Goal: Task Accomplishment & Management: Complete application form

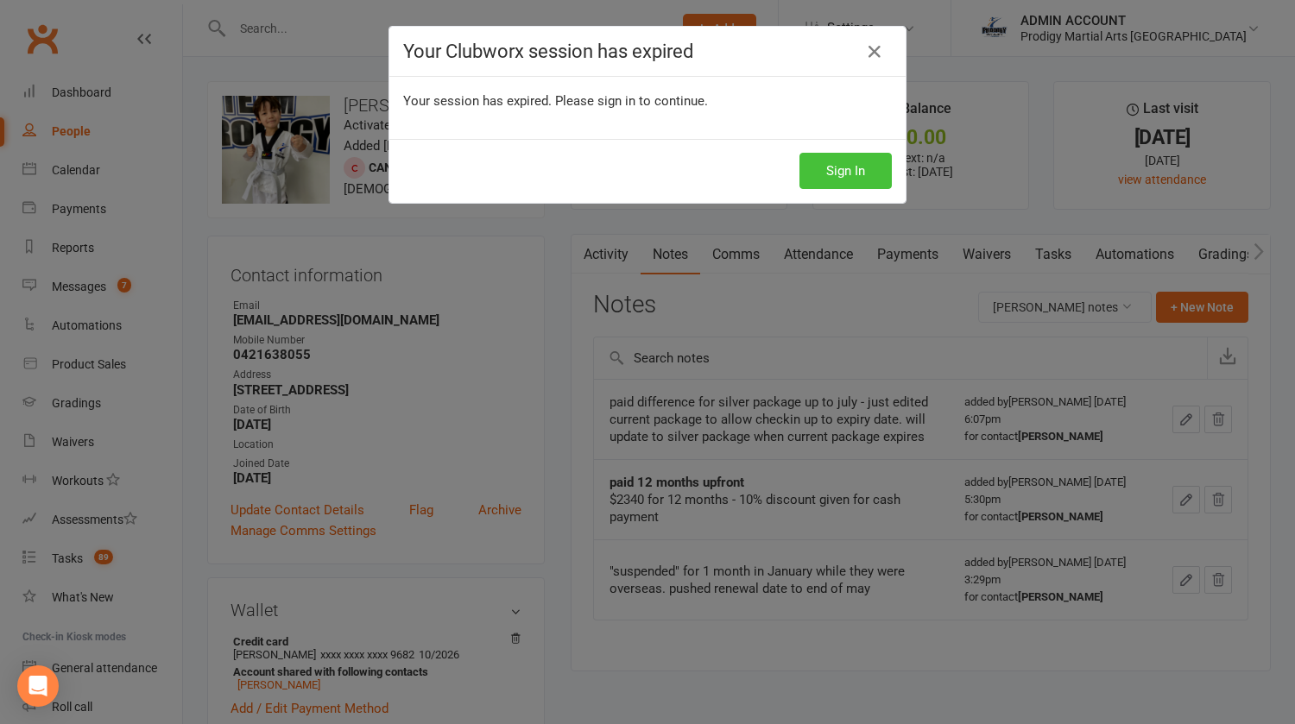
click at [836, 158] on button "Sign In" at bounding box center [845, 171] width 92 height 36
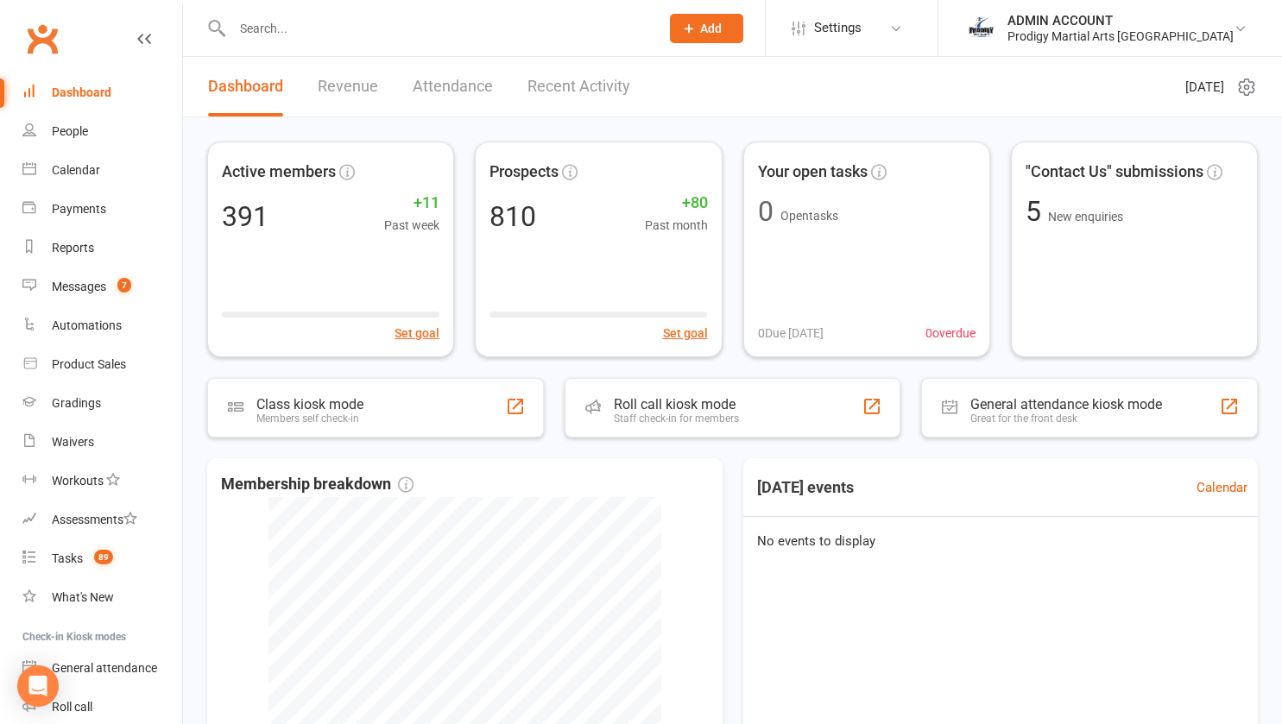
click at [287, 28] on input "text" at bounding box center [437, 28] width 420 height 24
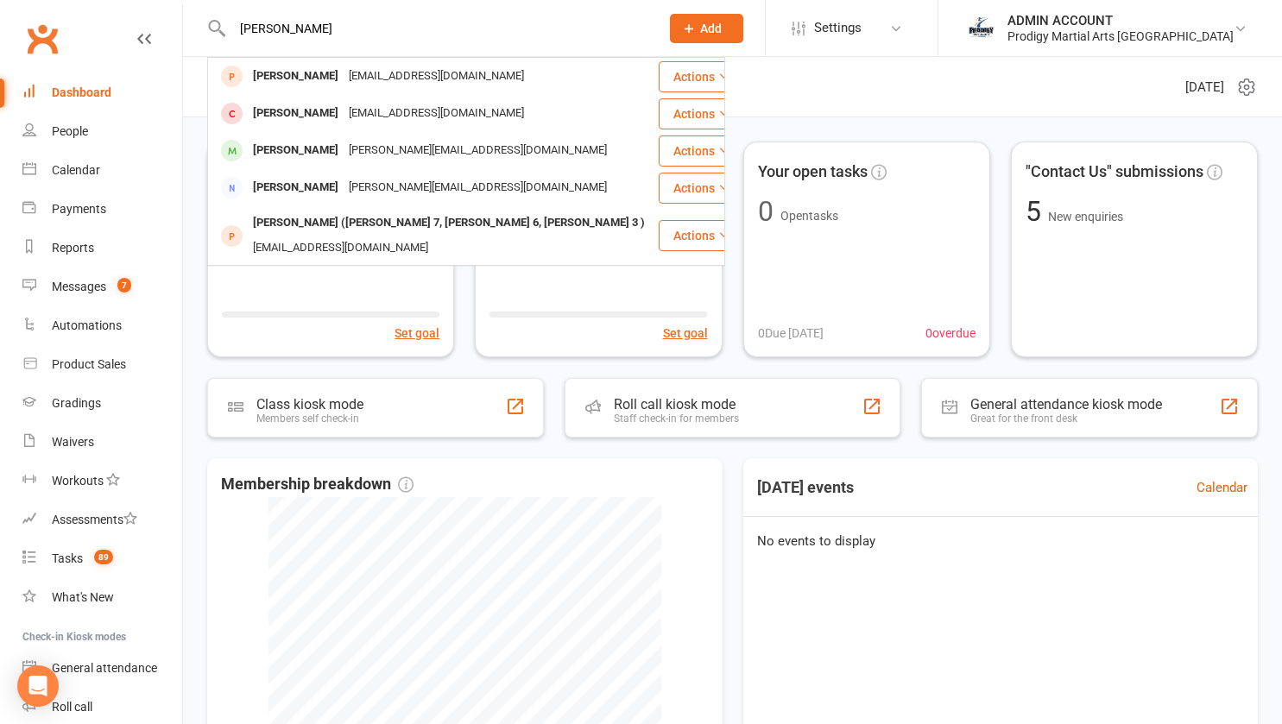
type input "[PERSON_NAME]"
click at [279, 115] on div "[PERSON_NAME]" at bounding box center [296, 113] width 96 height 25
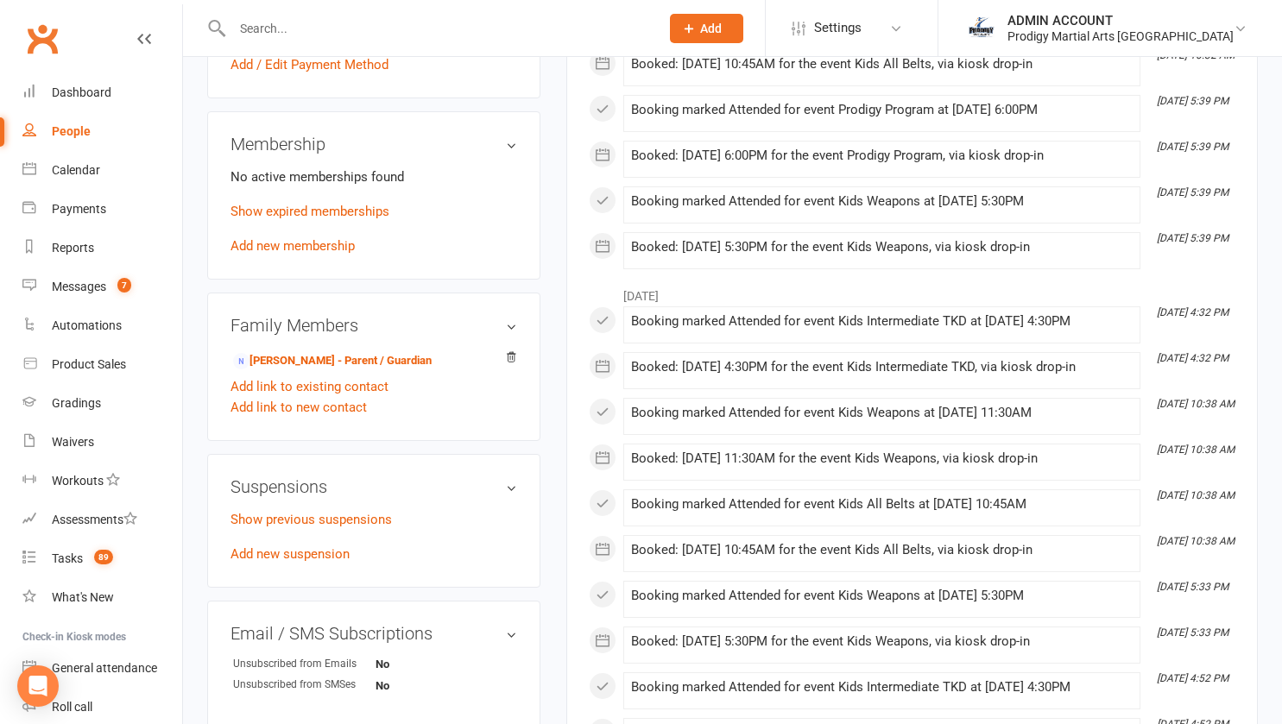
scroll to position [646, 0]
click at [294, 252] on link "Add new membership" at bounding box center [292, 244] width 124 height 16
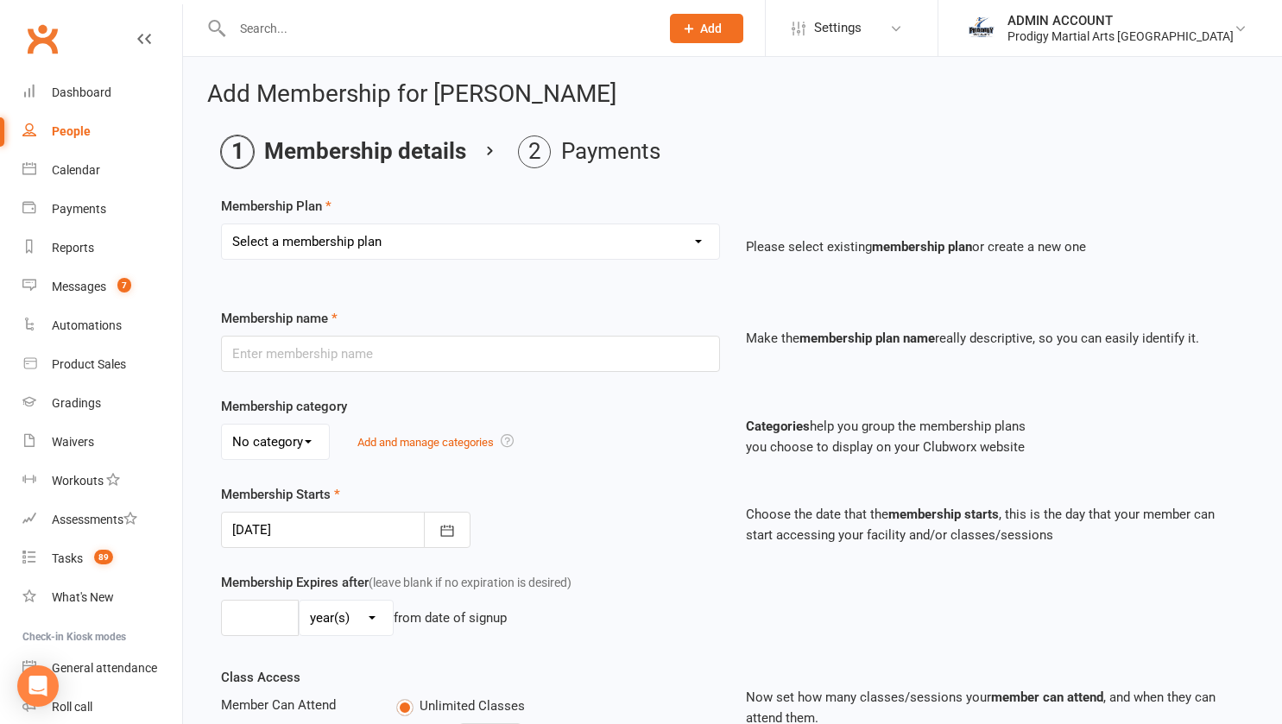
click at [307, 246] on select "Select a membership plan Create new Membership Plan NEW KIDS BASIC PACKAGE NEW …" at bounding box center [470, 241] width 497 height 35
select select "2"
click at [222, 224] on select "Select a membership plan Create new Membership Plan NEW KIDS BASIC PACKAGE NEW …" at bounding box center [470, 241] width 497 height 35
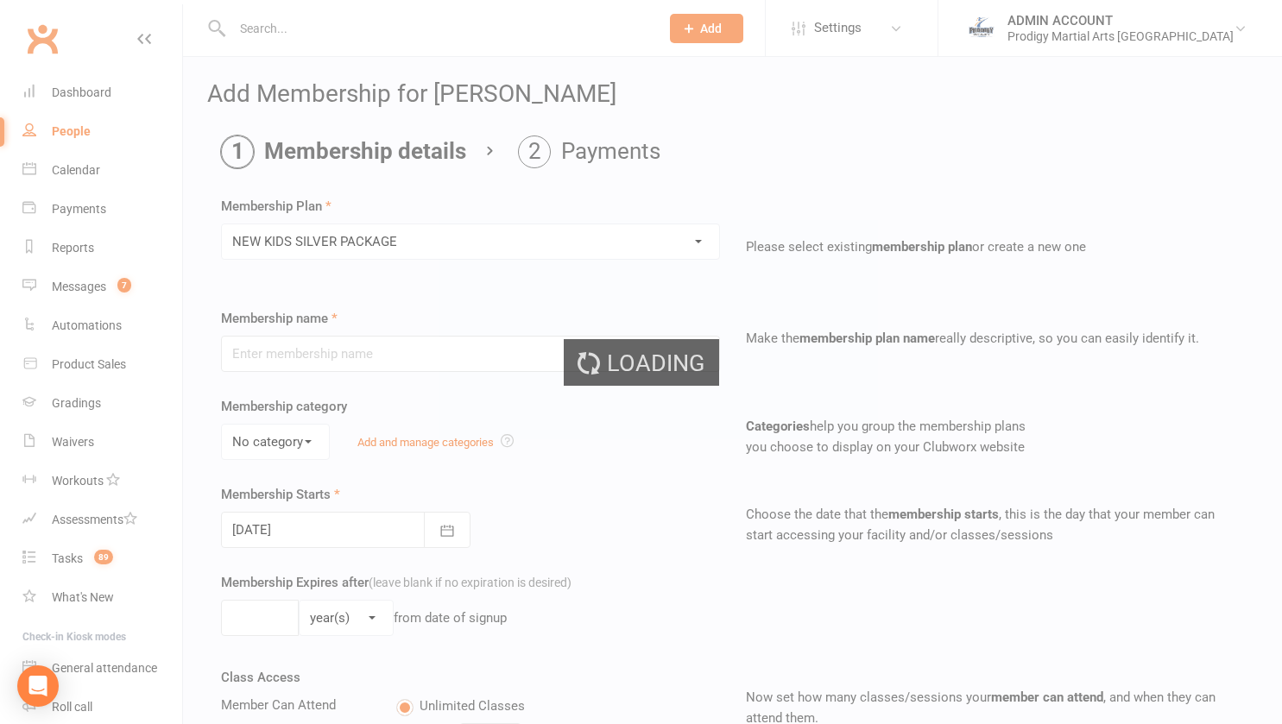
type input "NEW KIDS SILVER PACKAGE"
select select "1"
type input "0"
type input "4"
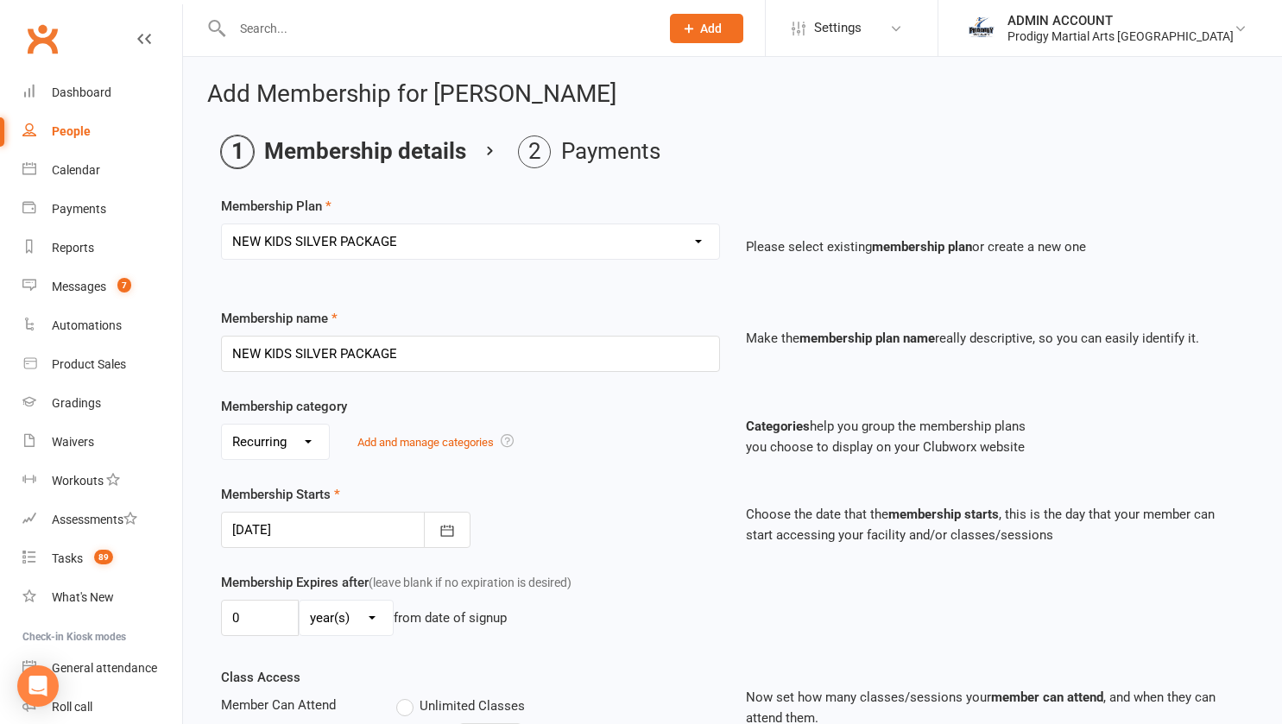
click at [308, 440] on select "No category General Recurring Up-Front" at bounding box center [275, 442] width 107 height 35
select select "2"
click at [222, 425] on select "No category General Recurring Up-Front" at bounding box center [275, 442] width 107 height 35
click at [438, 534] on button "button" at bounding box center [447, 530] width 47 height 36
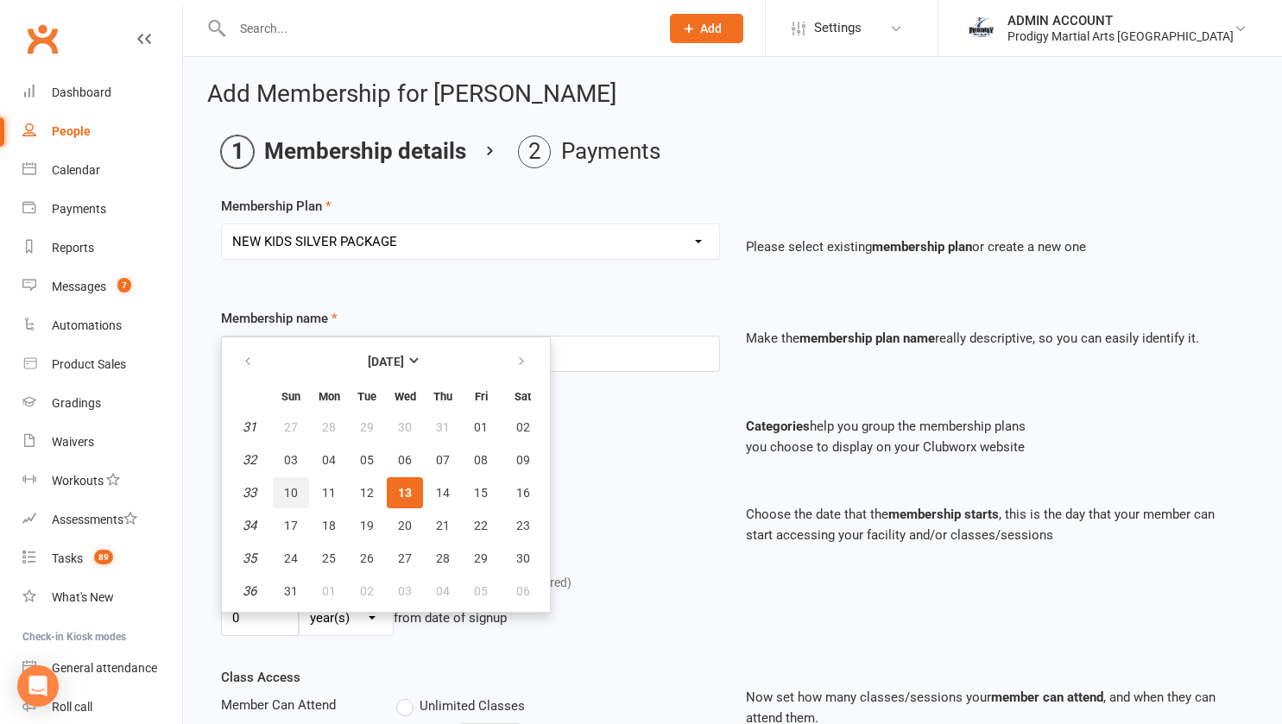
click at [295, 493] on span "10" at bounding box center [291, 493] width 14 height 14
type input "10 Aug 2025"
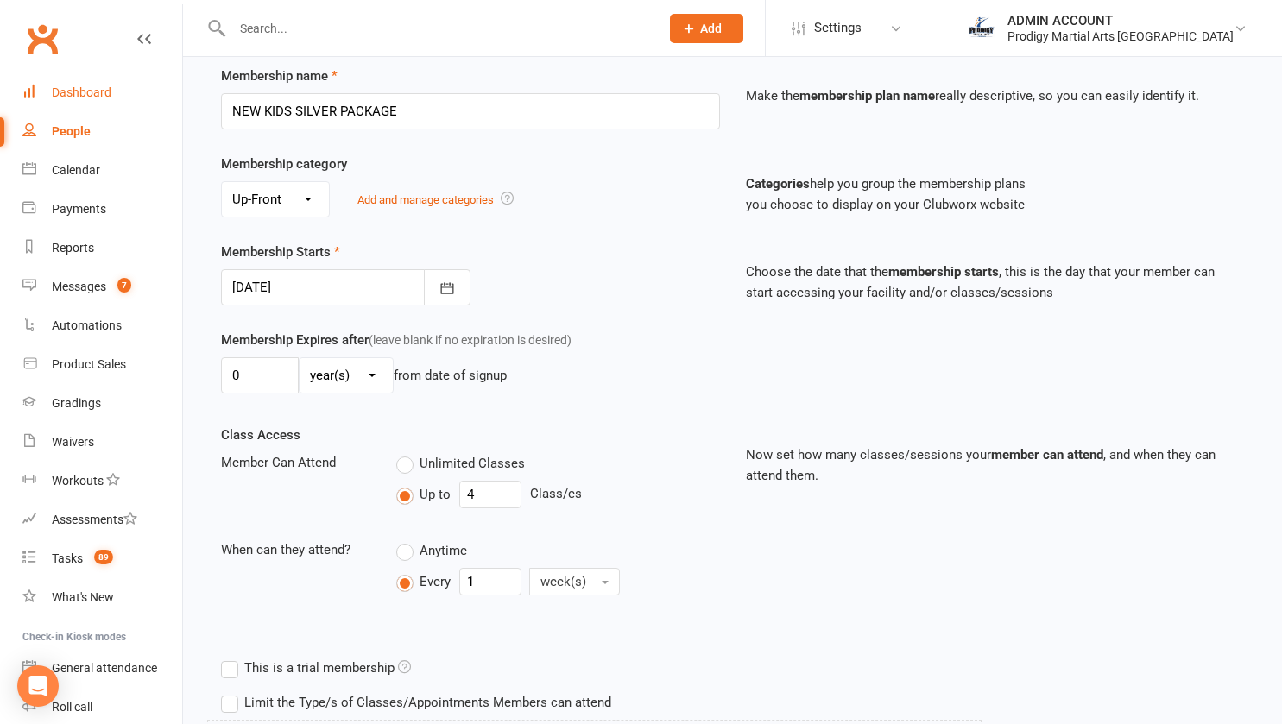
scroll to position [245, 0]
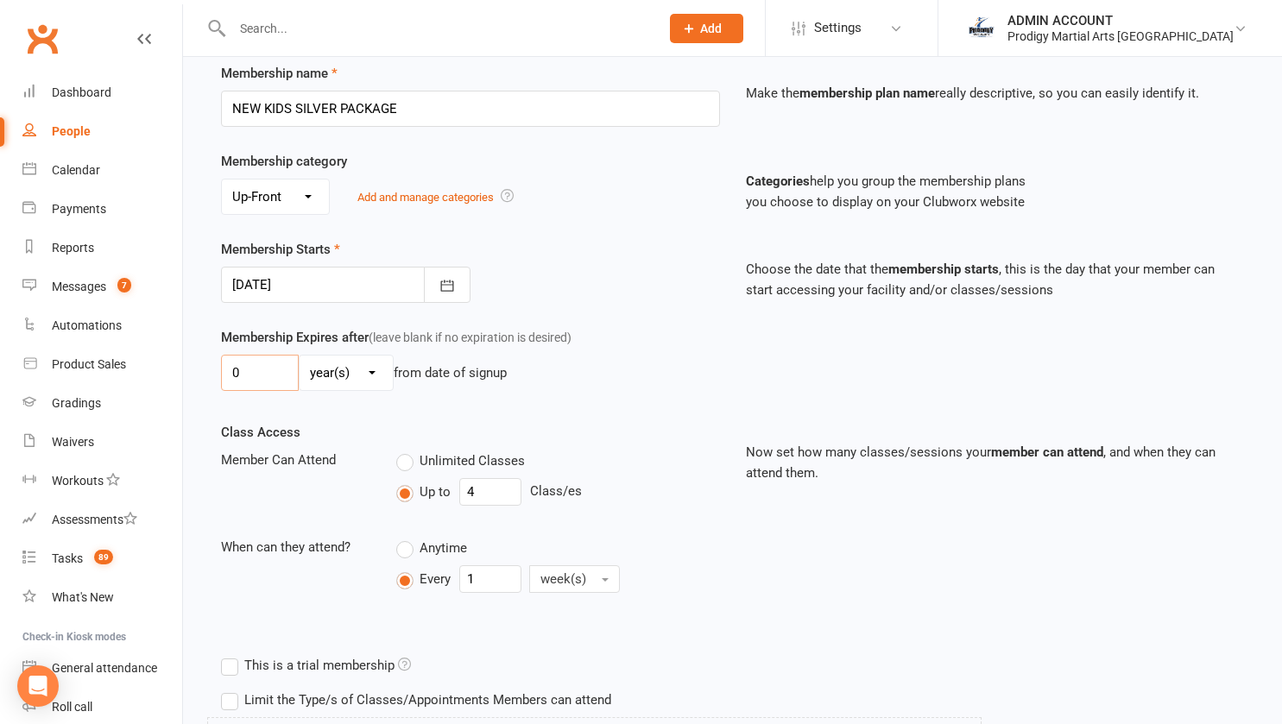
click at [271, 368] on input "0" at bounding box center [260, 373] width 78 height 36
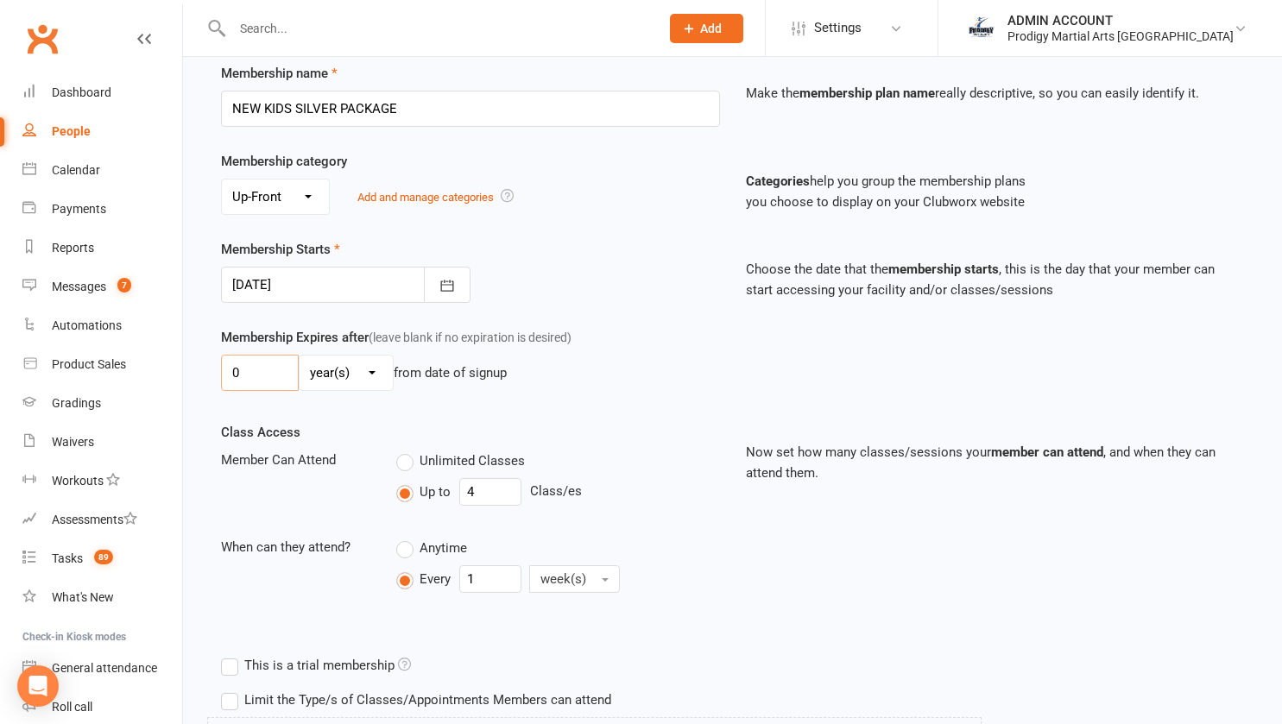
click at [271, 368] on input "0" at bounding box center [260, 373] width 78 height 36
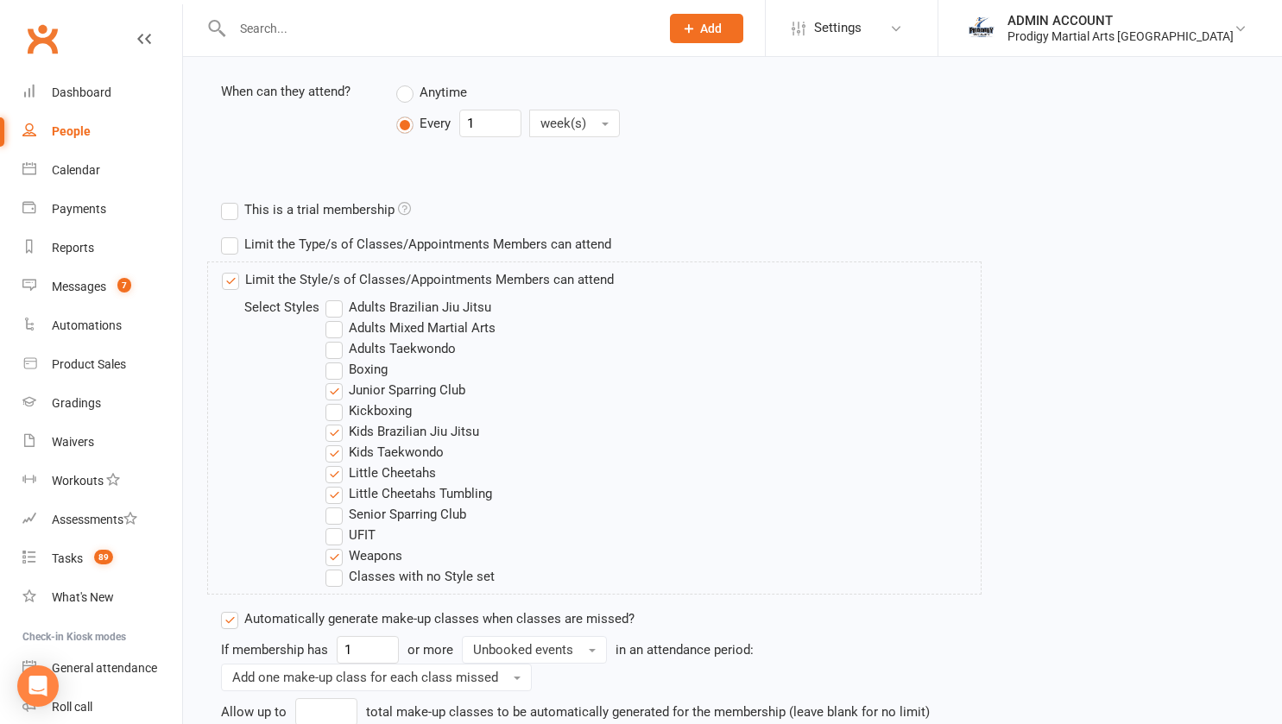
scroll to position [702, 0]
type input "1"
click at [338, 393] on label "Junior Sparring Club" at bounding box center [395, 389] width 140 height 21
click at [337, 379] on input "Junior Sparring Club" at bounding box center [330, 379] width 11 height 0
click at [338, 425] on label "Kids Brazilian Jiu Jitsu" at bounding box center [402, 430] width 154 height 21
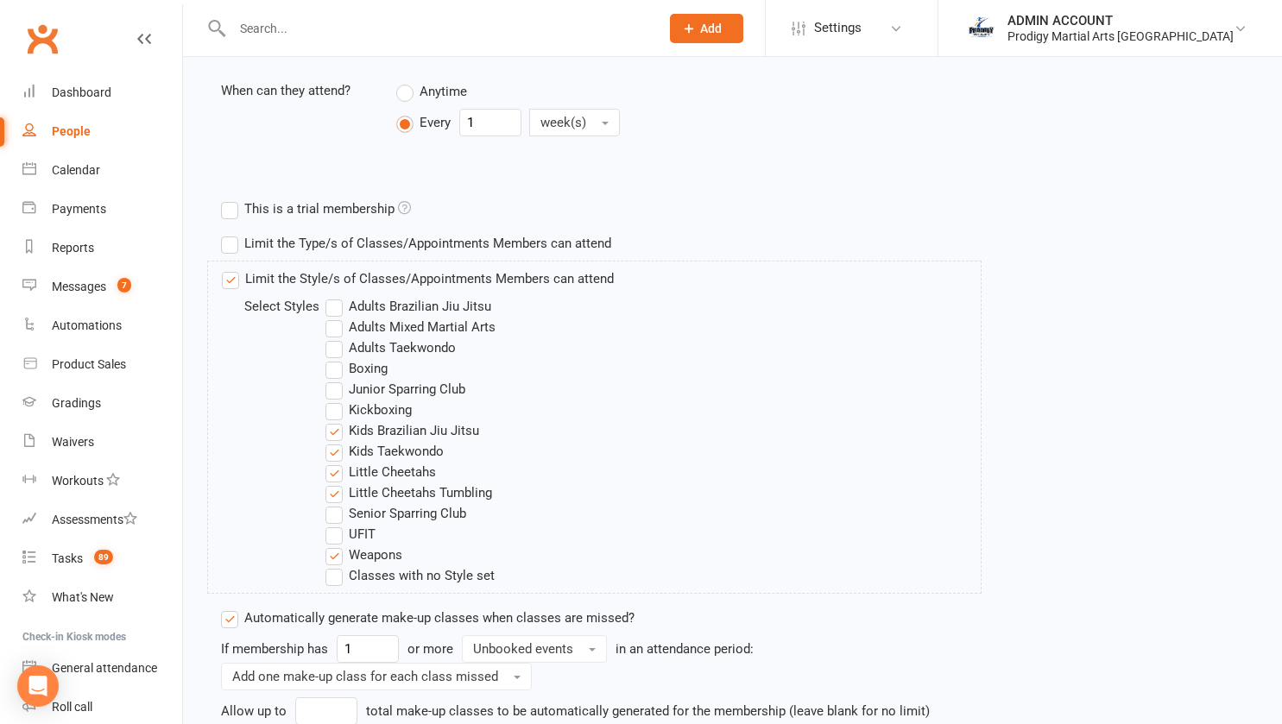
click at [337, 420] on input "Kids Brazilian Jiu Jitsu" at bounding box center [330, 420] width 11 height 0
click at [336, 477] on label "Little Cheetahs" at bounding box center [380, 472] width 110 height 21
click at [336, 462] on input "Little Cheetahs" at bounding box center [330, 462] width 11 height 0
click at [336, 489] on label "Little Cheetahs Tumbling" at bounding box center [408, 492] width 167 height 21
click at [336, 482] on input "Little Cheetahs Tumbling" at bounding box center [330, 482] width 11 height 0
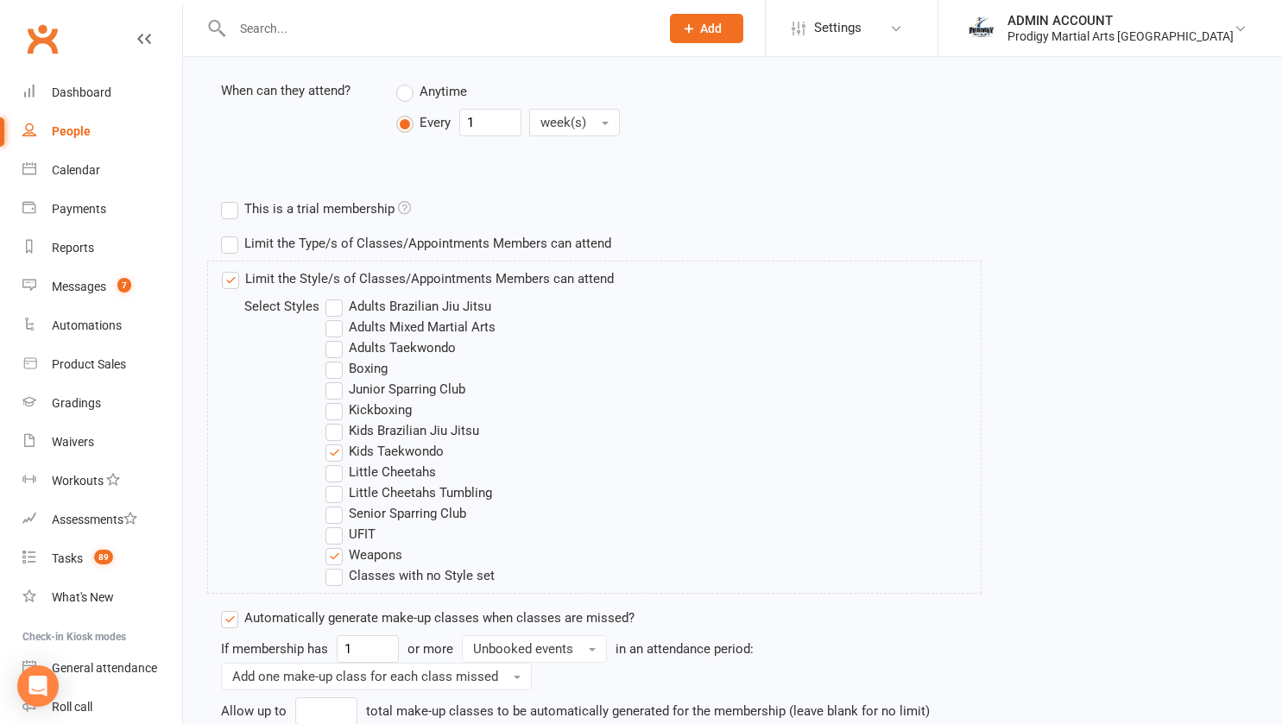
click at [331, 435] on label "Kids Brazilian Jiu Jitsu" at bounding box center [402, 430] width 154 height 21
click at [331, 420] on input "Kids Brazilian Jiu Jitsu" at bounding box center [330, 420] width 11 height 0
click at [336, 432] on label "Kids Brazilian Jiu Jitsu" at bounding box center [402, 430] width 154 height 21
click at [336, 420] on input "Kids Brazilian Jiu Jitsu" at bounding box center [330, 420] width 11 height 0
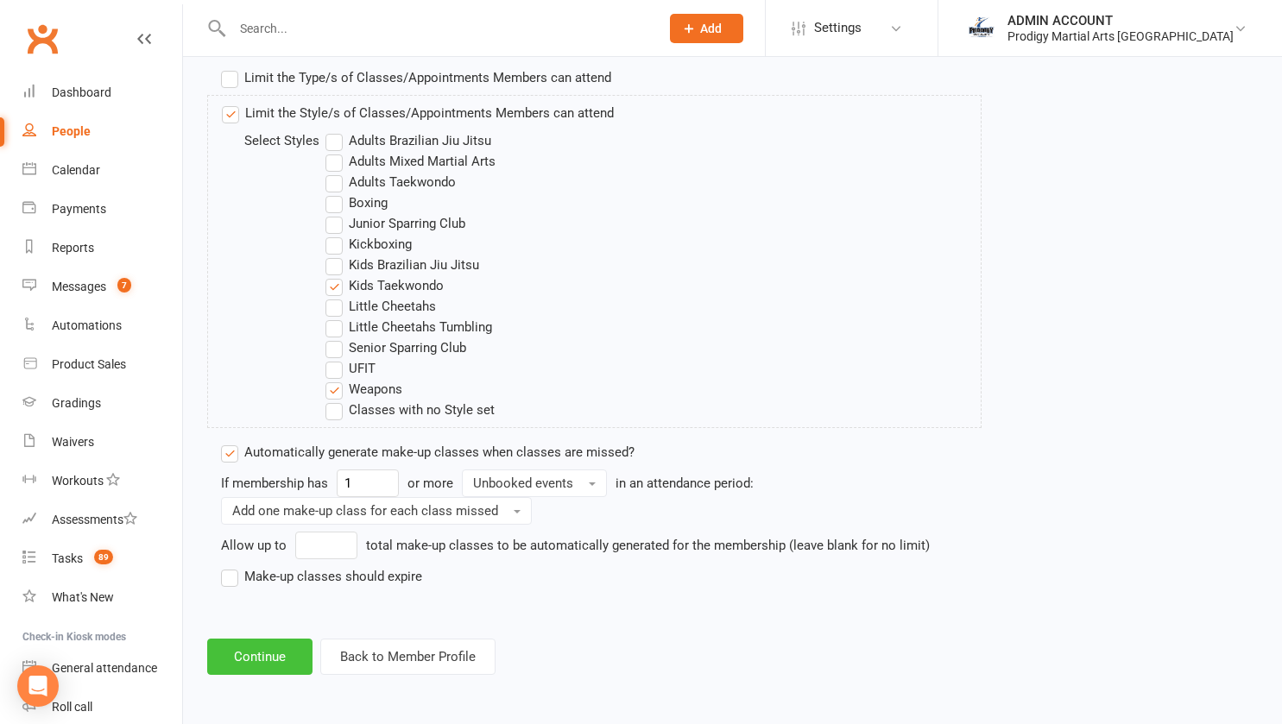
click at [253, 653] on button "Continue" at bounding box center [259, 657] width 105 height 36
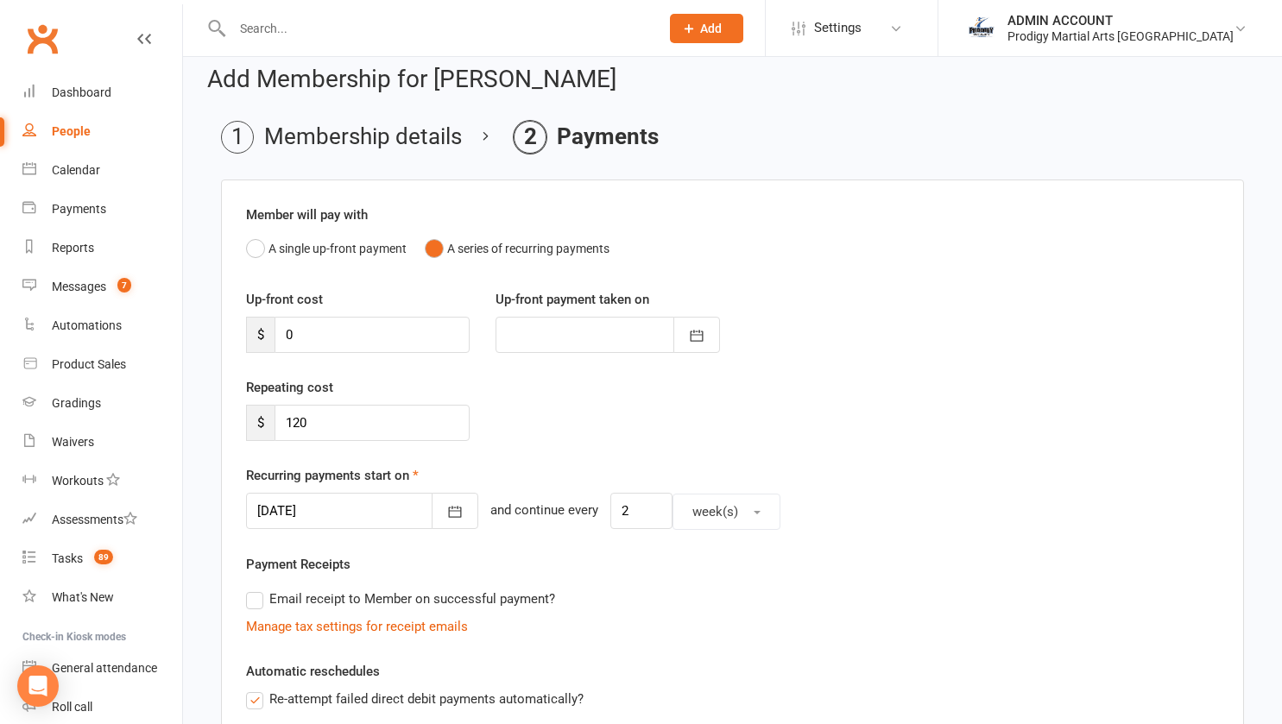
scroll to position [16, 0]
click at [255, 235] on button "A single up-front payment" at bounding box center [326, 247] width 161 height 33
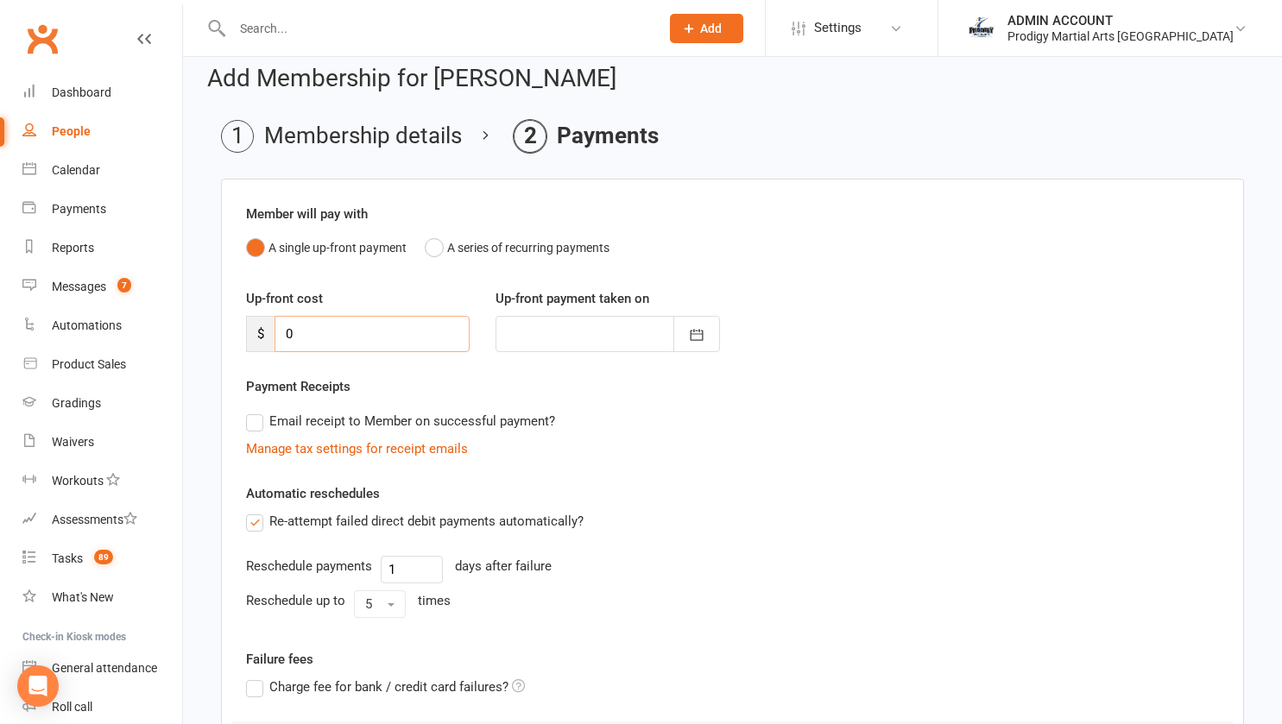
click at [299, 327] on input "0" at bounding box center [371, 334] width 195 height 36
click at [232, 332] on div "Member will pay with A single up-front payment A series of recurring payments U…" at bounding box center [732, 500] width 1023 height 643
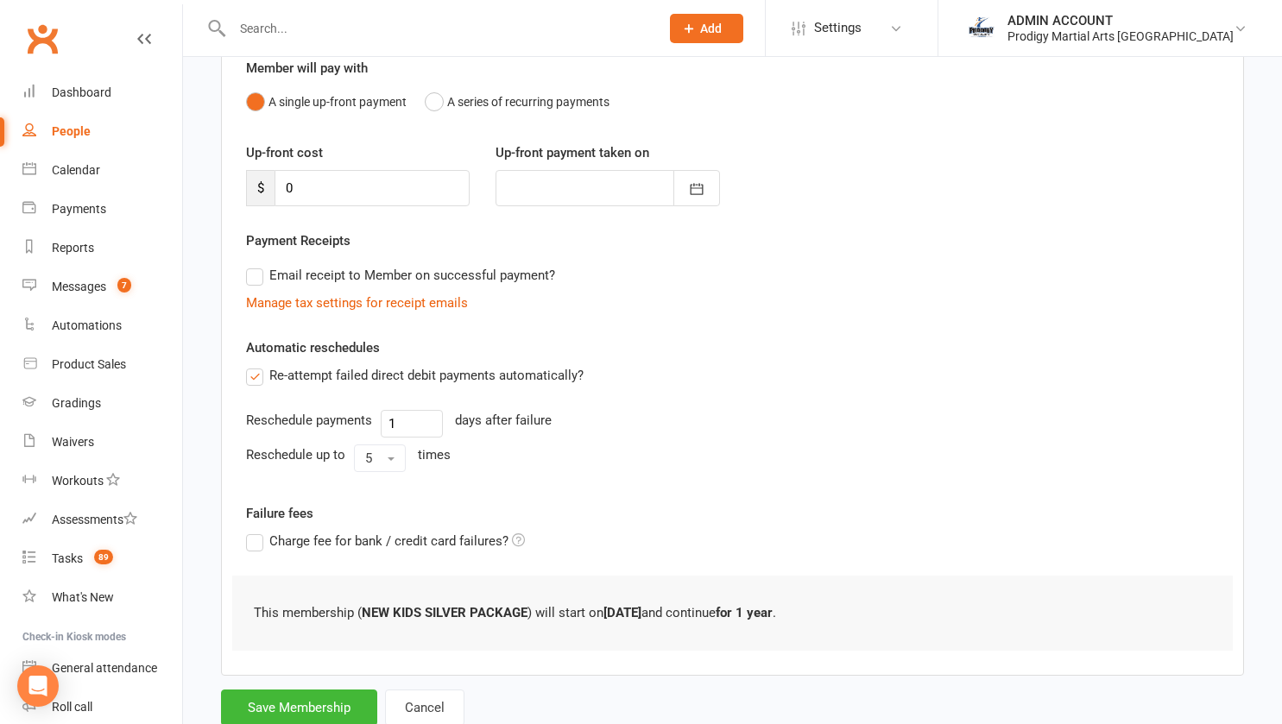
scroll to position [162, 0]
click at [259, 379] on label "Re-attempt failed direct debit payments automatically?" at bounding box center [414, 374] width 337 height 21
click at [257, 364] on input "Re-attempt failed direct debit payments automatically?" at bounding box center [251, 364] width 11 height 0
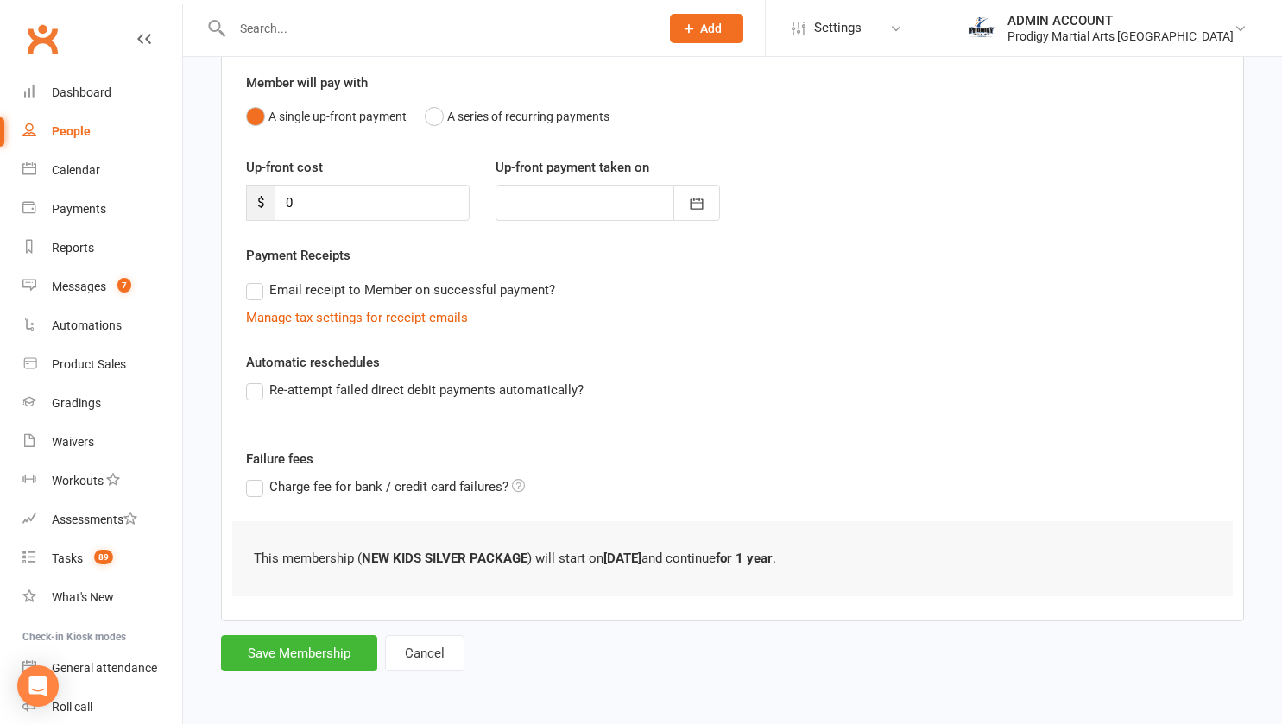
click at [256, 400] on label "Re-attempt failed direct debit payments automatically?" at bounding box center [414, 390] width 337 height 21
click at [256, 380] on input "Re-attempt failed direct debit payments automatically?" at bounding box center [251, 380] width 11 height 0
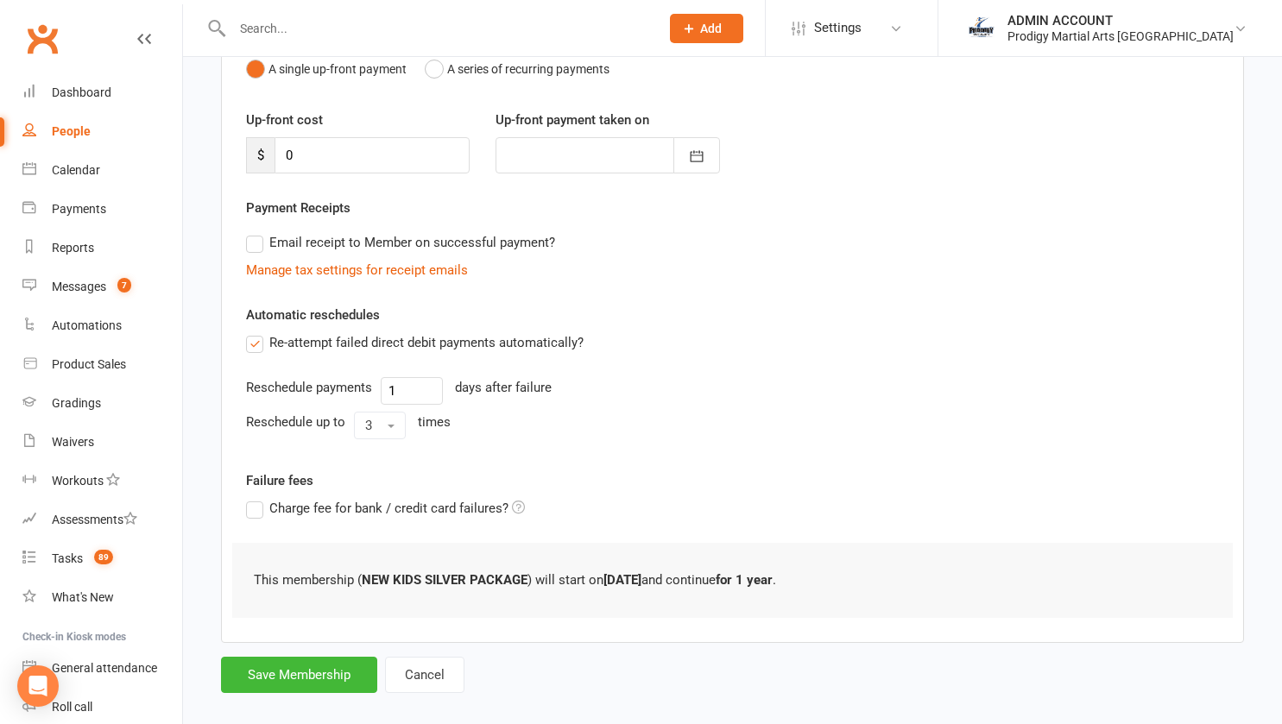
scroll to position [216, 0]
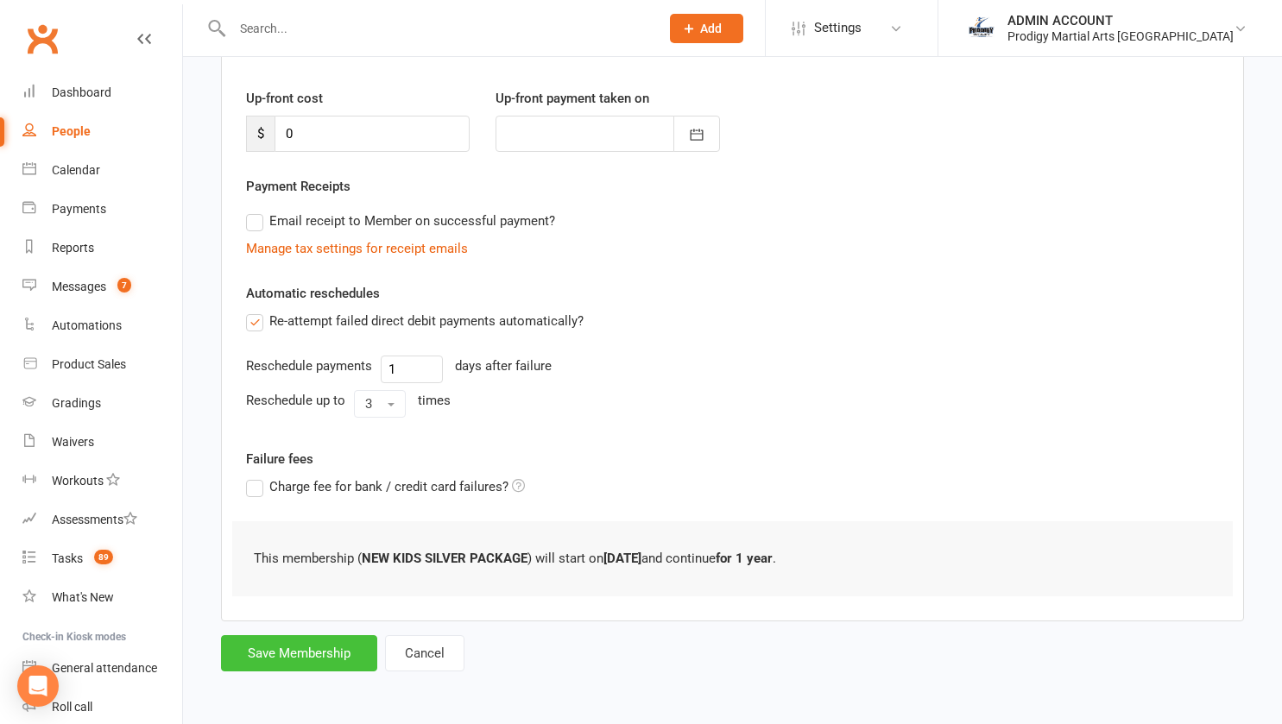
click at [259, 650] on button "Save Membership" at bounding box center [299, 653] width 156 height 36
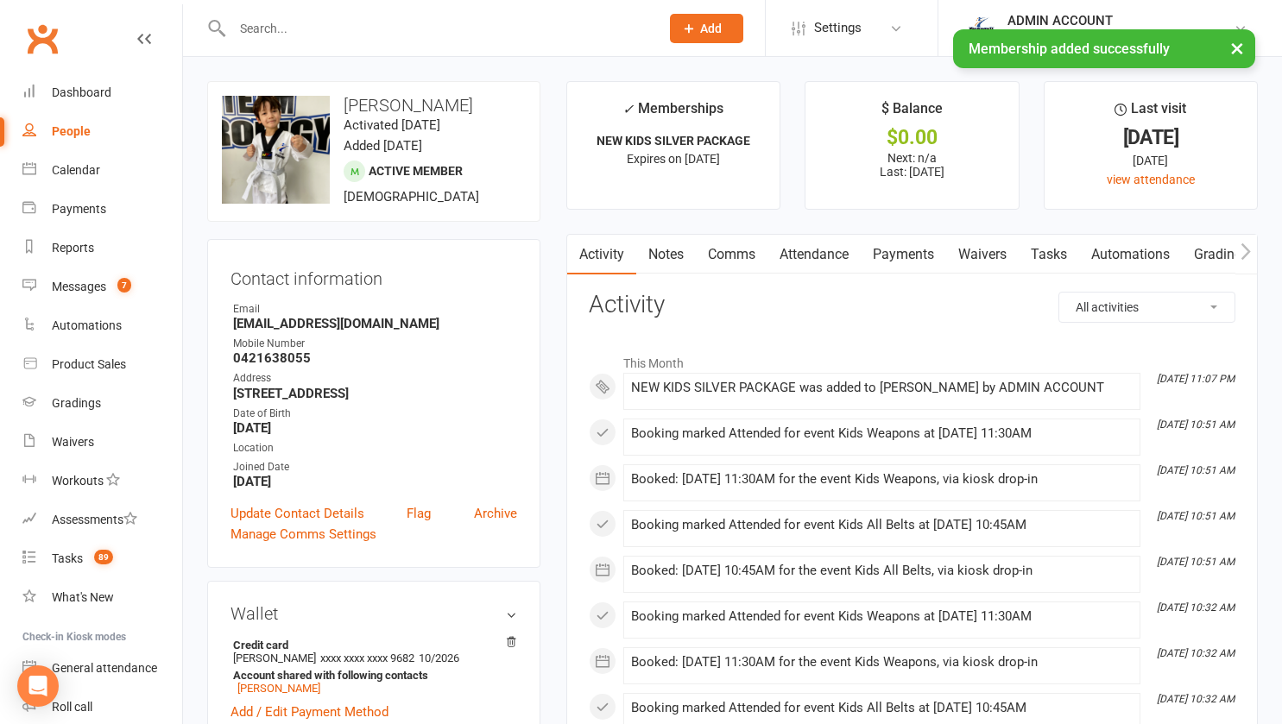
click at [893, 260] on link "Payments" at bounding box center [902, 255] width 85 height 40
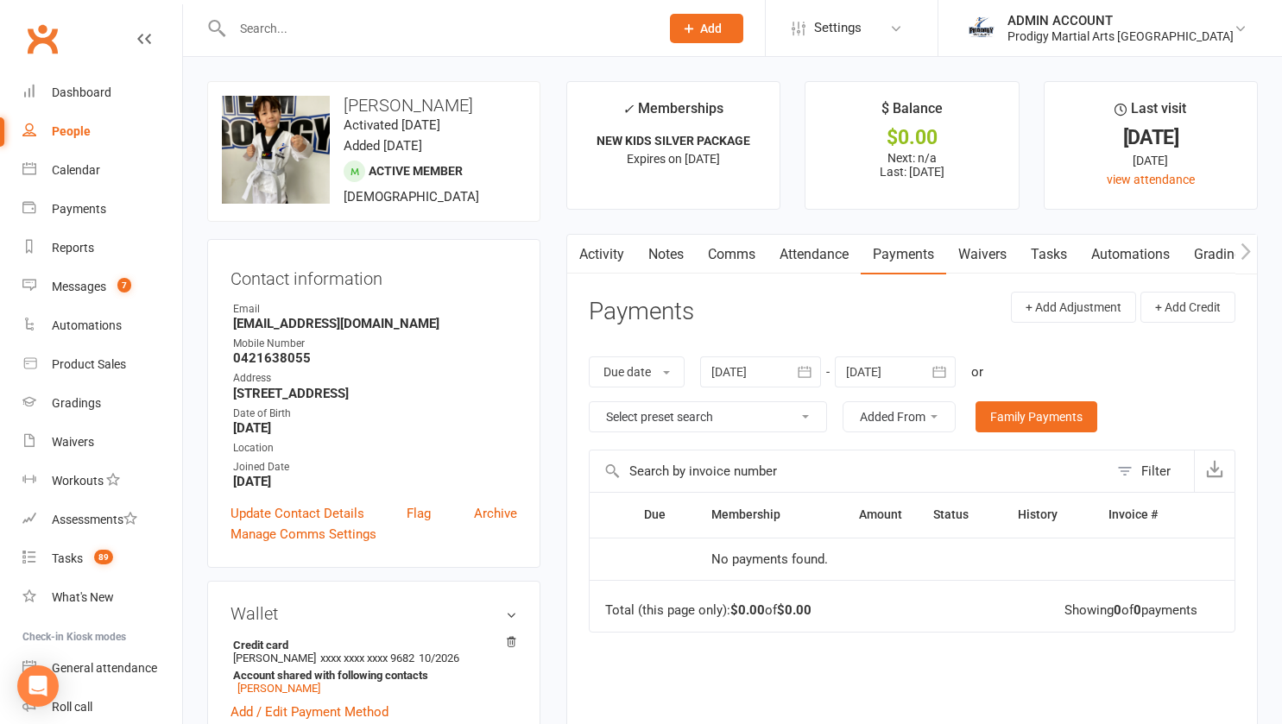
click at [940, 370] on icon "button" at bounding box center [938, 371] width 17 height 17
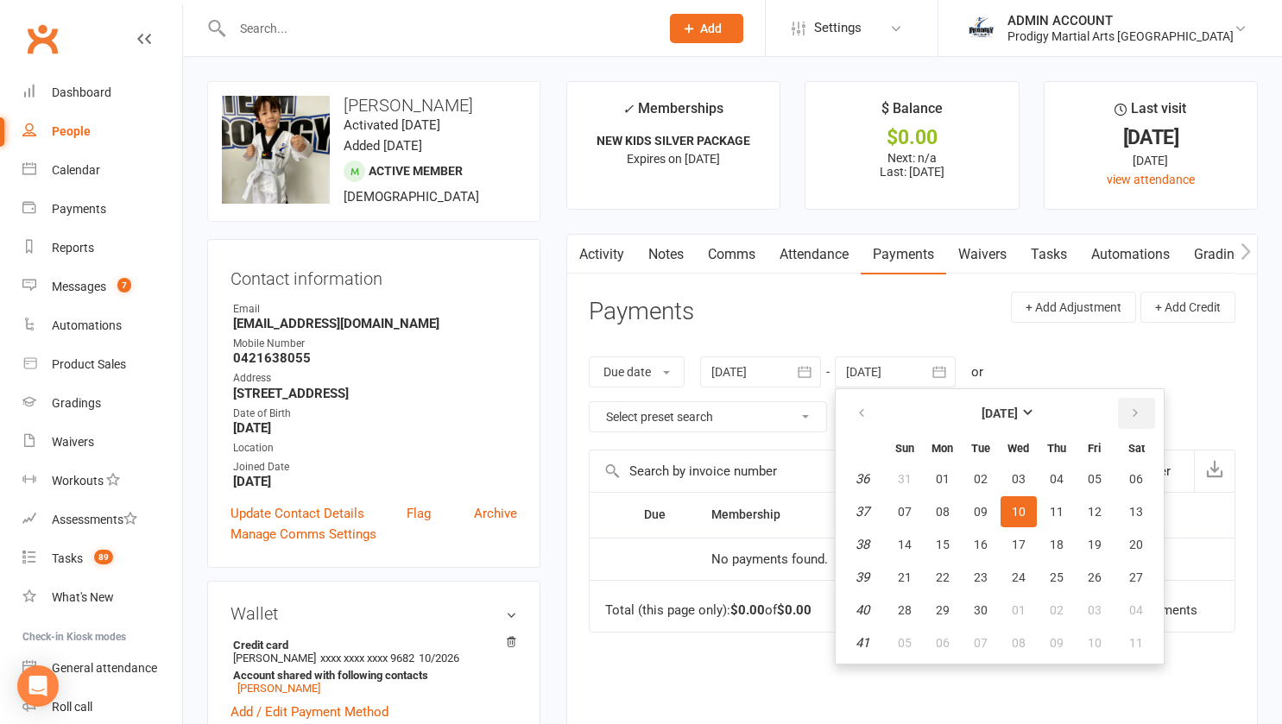
click at [1121, 407] on button "button" at bounding box center [1136, 413] width 37 height 31
click at [999, 564] on button "20" at bounding box center [980, 577] width 36 height 31
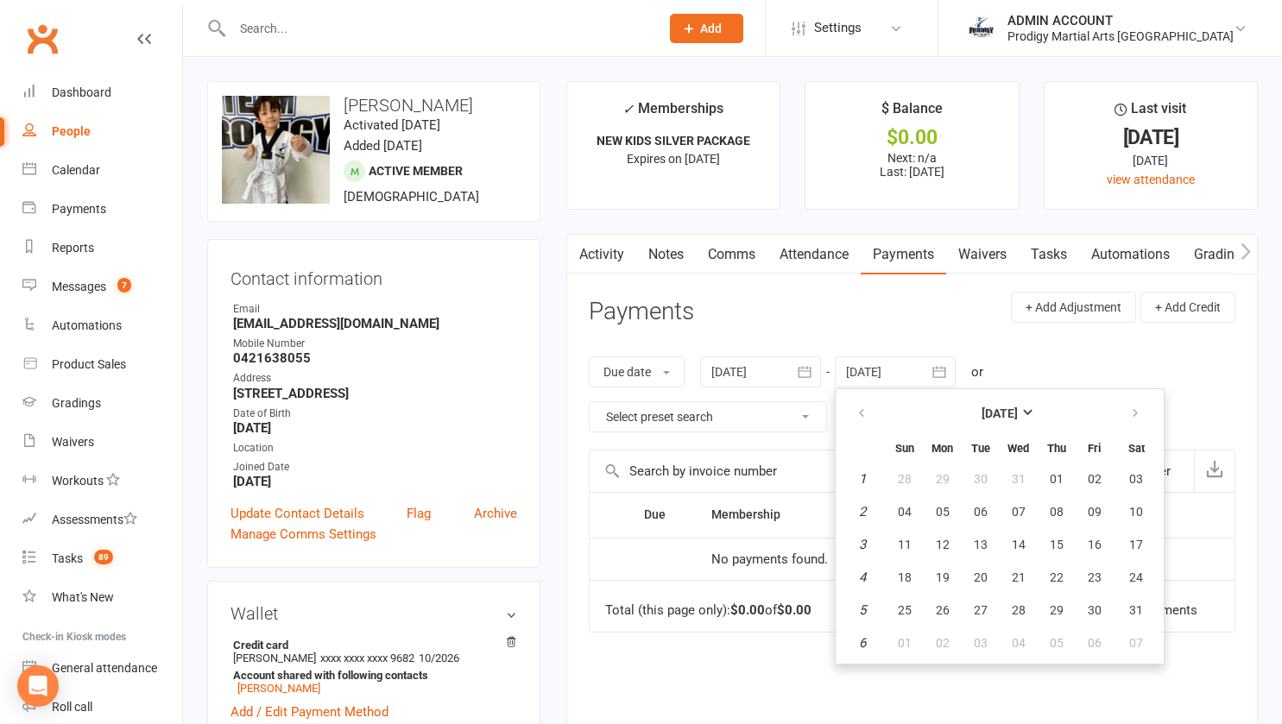
type input "20 Jan 2026"
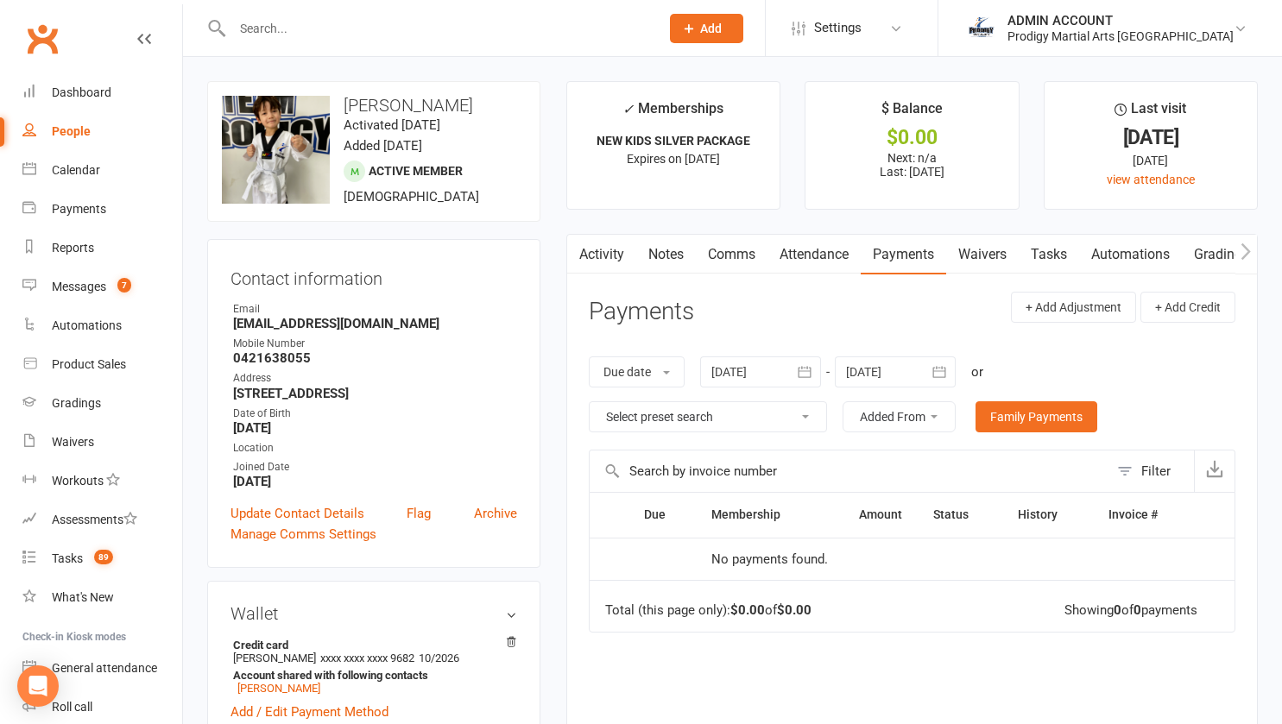
click at [553, 437] on main "✓ Memberships NEW KIDS SILVER PACKAGE Expires on 9th August, 2026 $ Balance $0.…" at bounding box center [911, 490] width 717 height 818
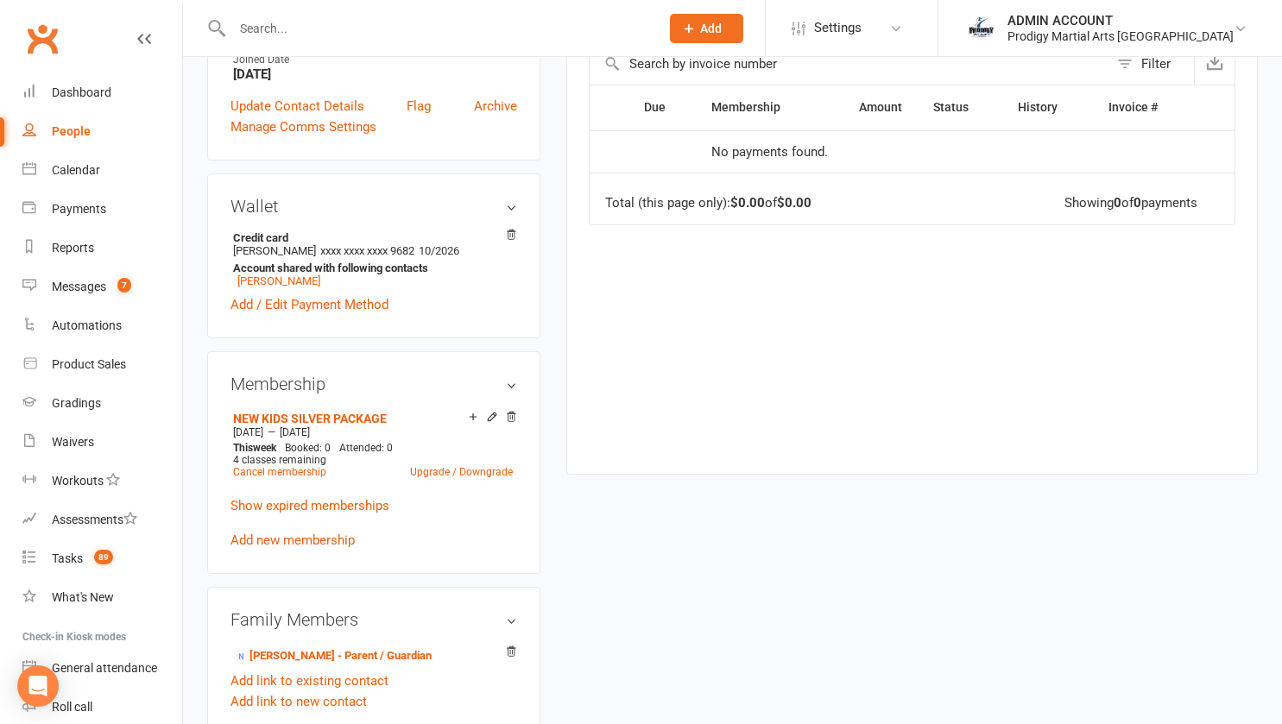
scroll to position [408, 0]
click at [212, 454] on div "Membership NEW KIDS SILVER PACKAGE Aug 10 2025 — Aug 9 2026 This week Booked: 0…" at bounding box center [373, 461] width 333 height 223
click at [486, 422] on icon at bounding box center [492, 416] width 12 height 12
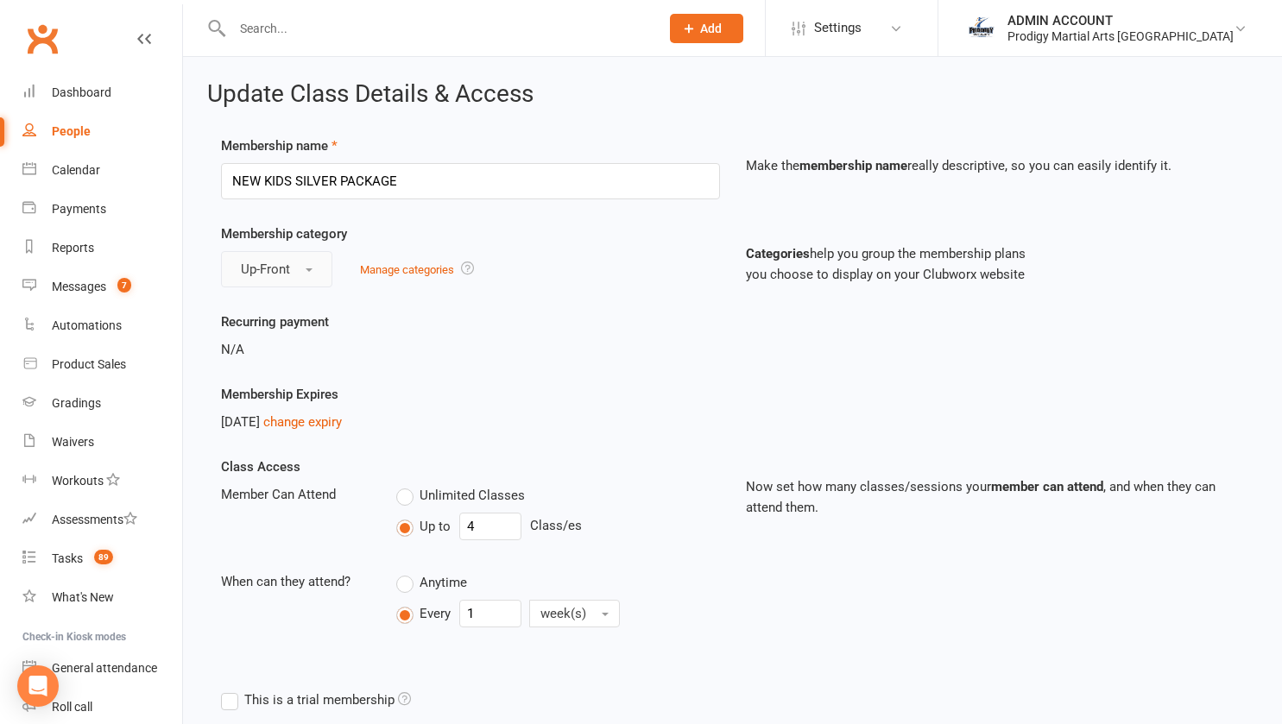
click at [309, 272] on button "Up-Front" at bounding box center [276, 269] width 111 height 36
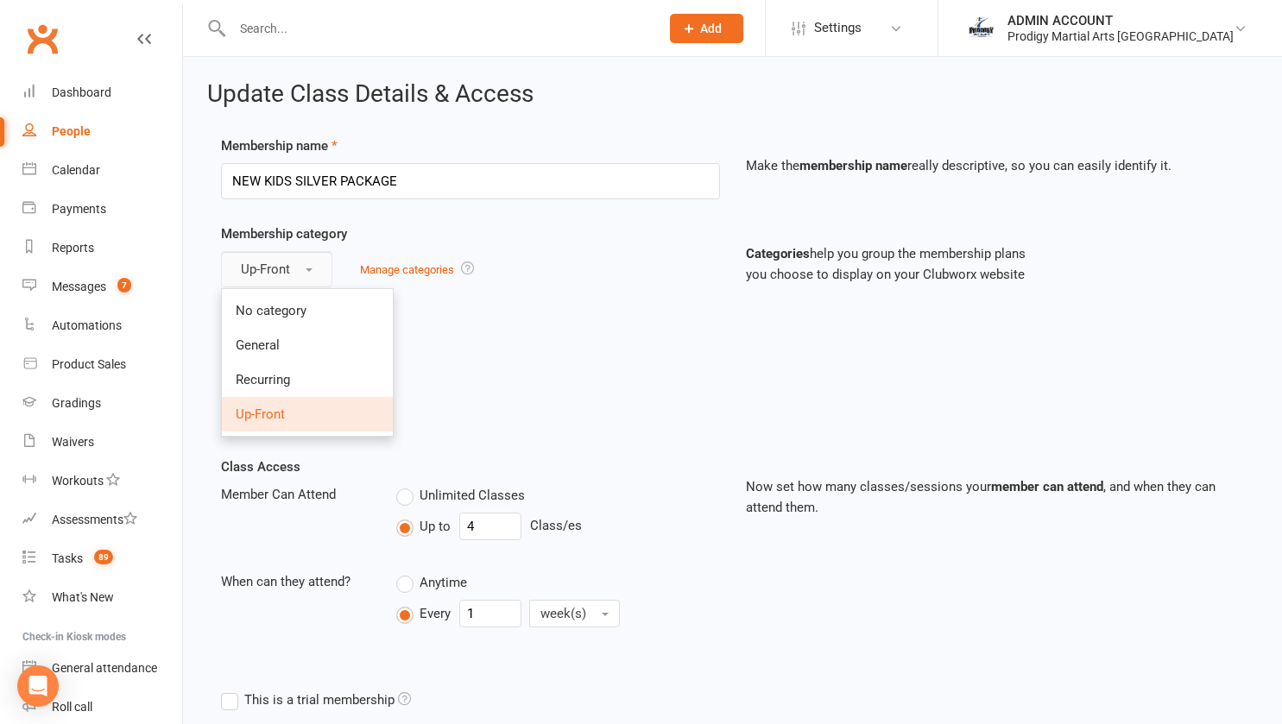
click at [309, 272] on button "Up-Front" at bounding box center [276, 269] width 111 height 36
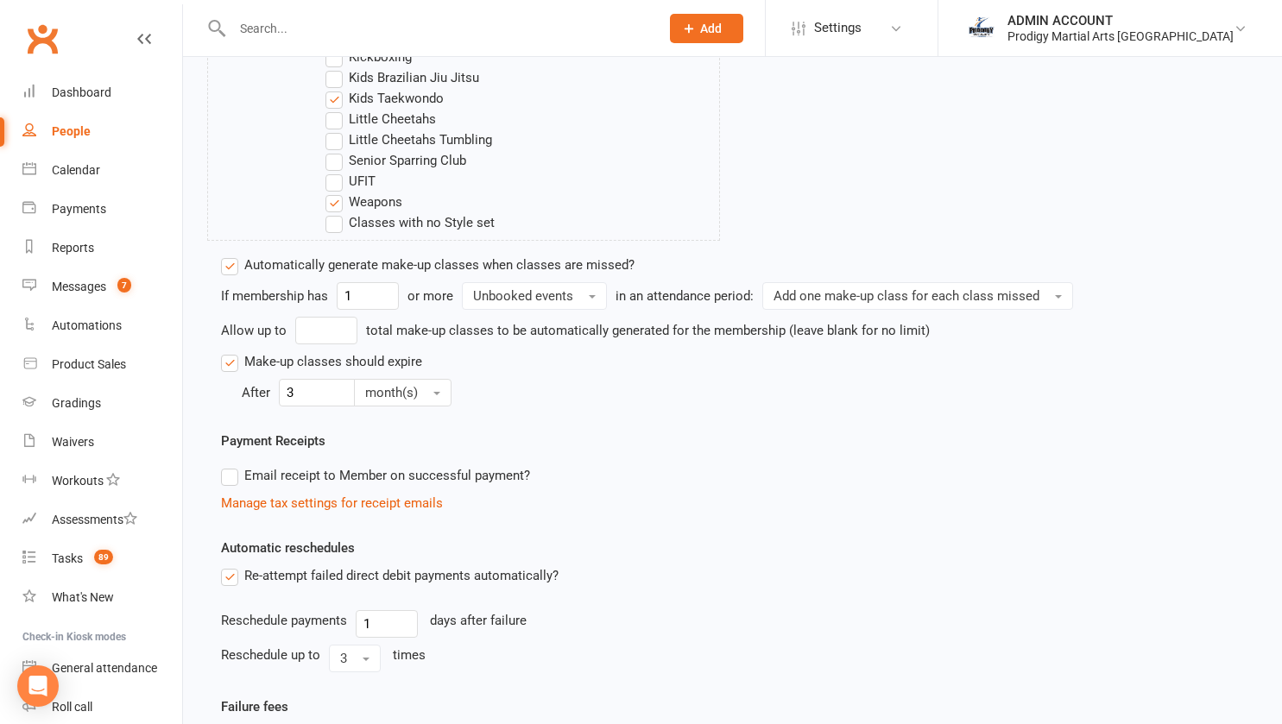
scroll to position [1037, 0]
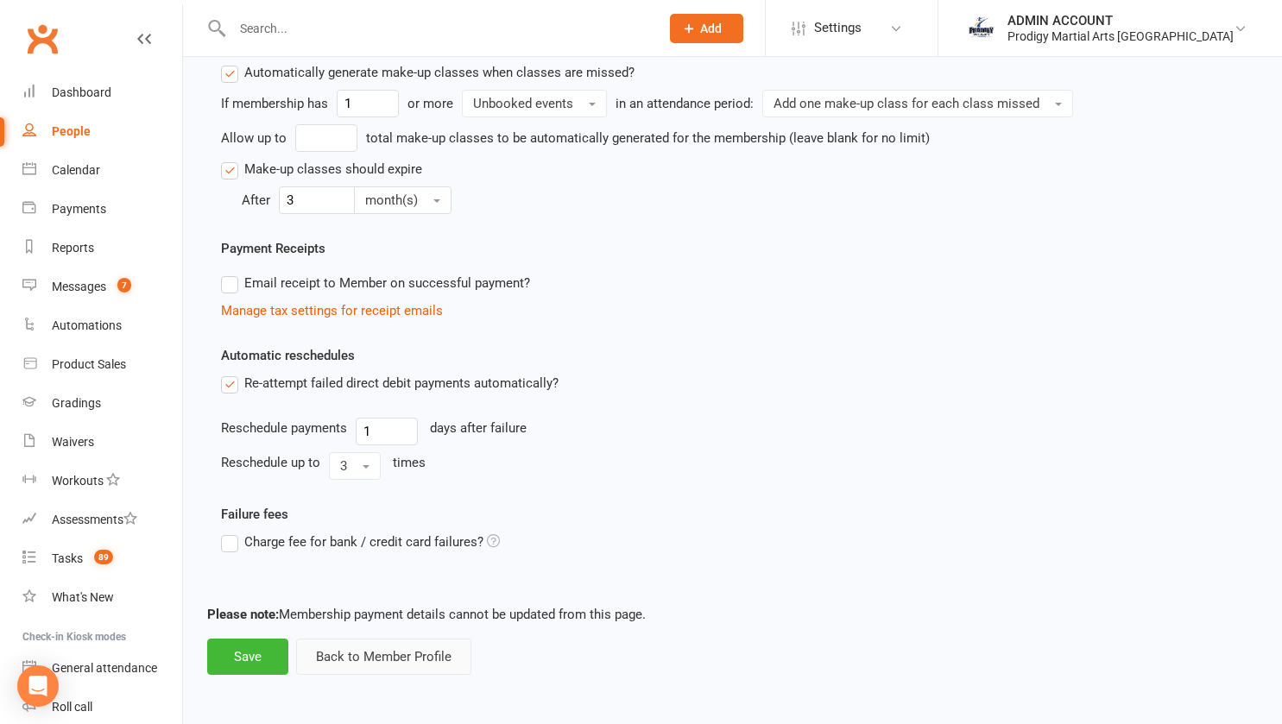
click at [338, 647] on button "Back to Member Profile" at bounding box center [383, 657] width 175 height 36
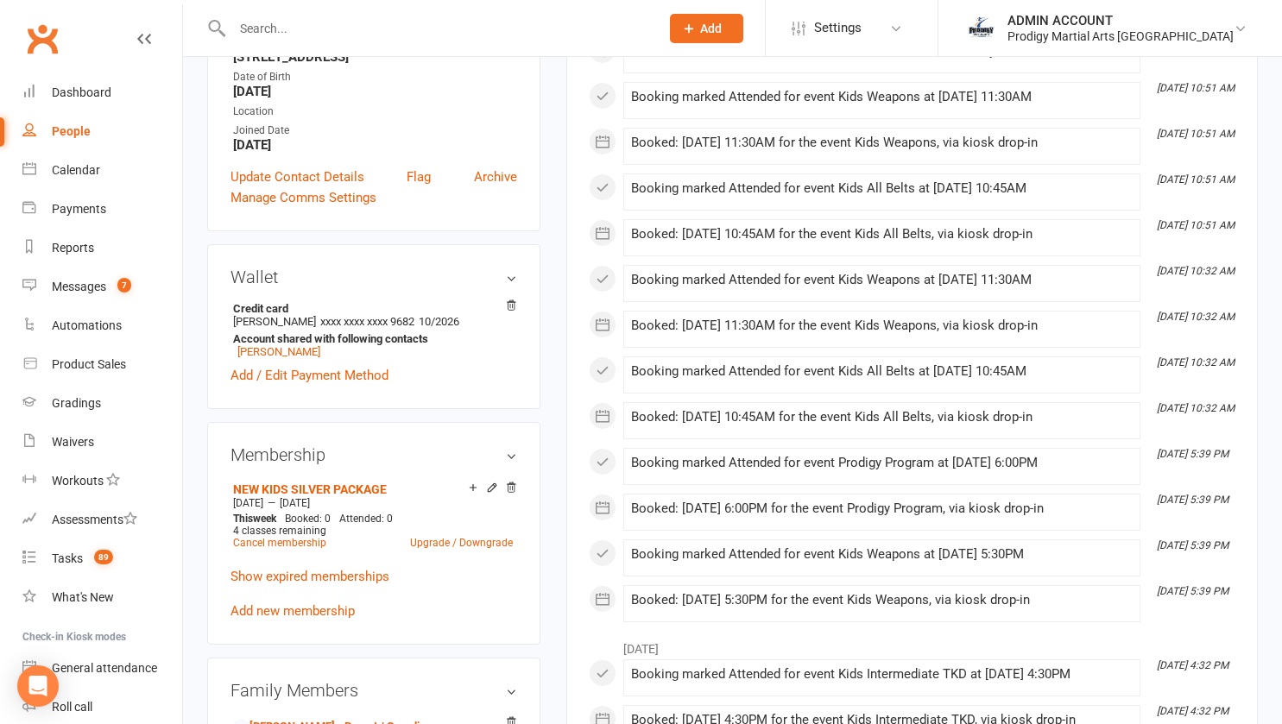
scroll to position [340, 0]
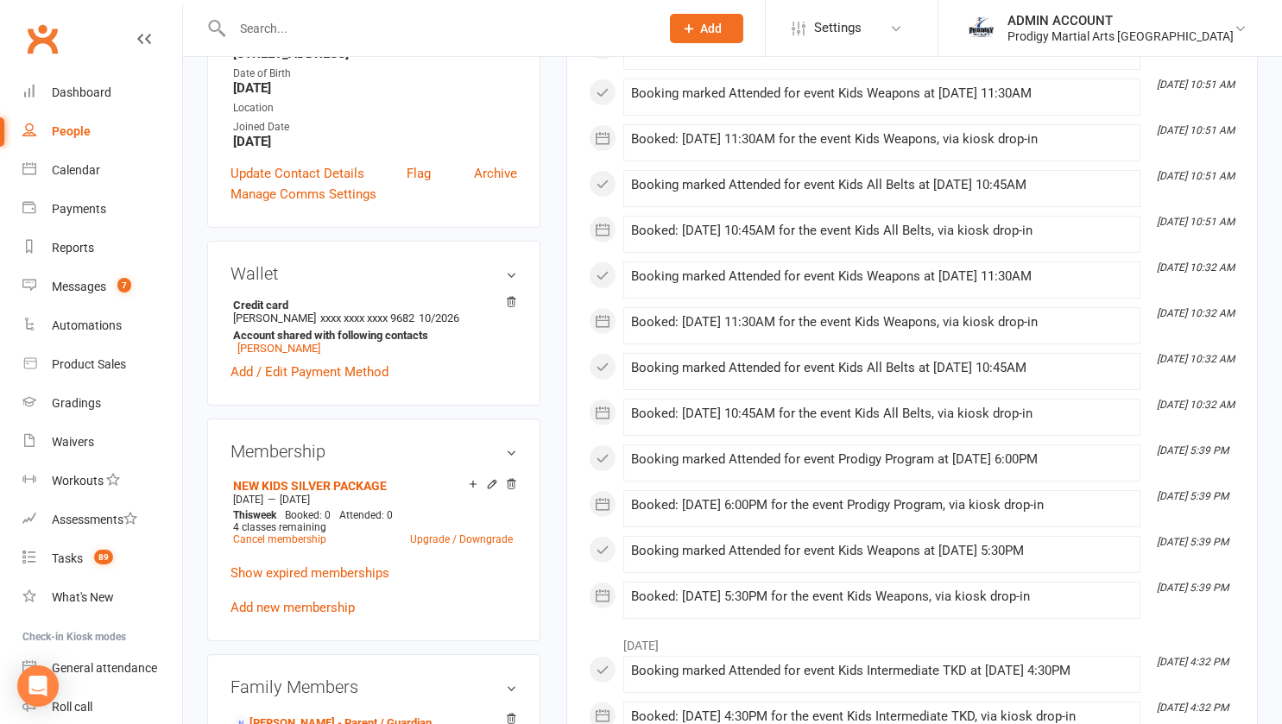
click at [511, 490] on icon at bounding box center [511, 484] width 12 height 12
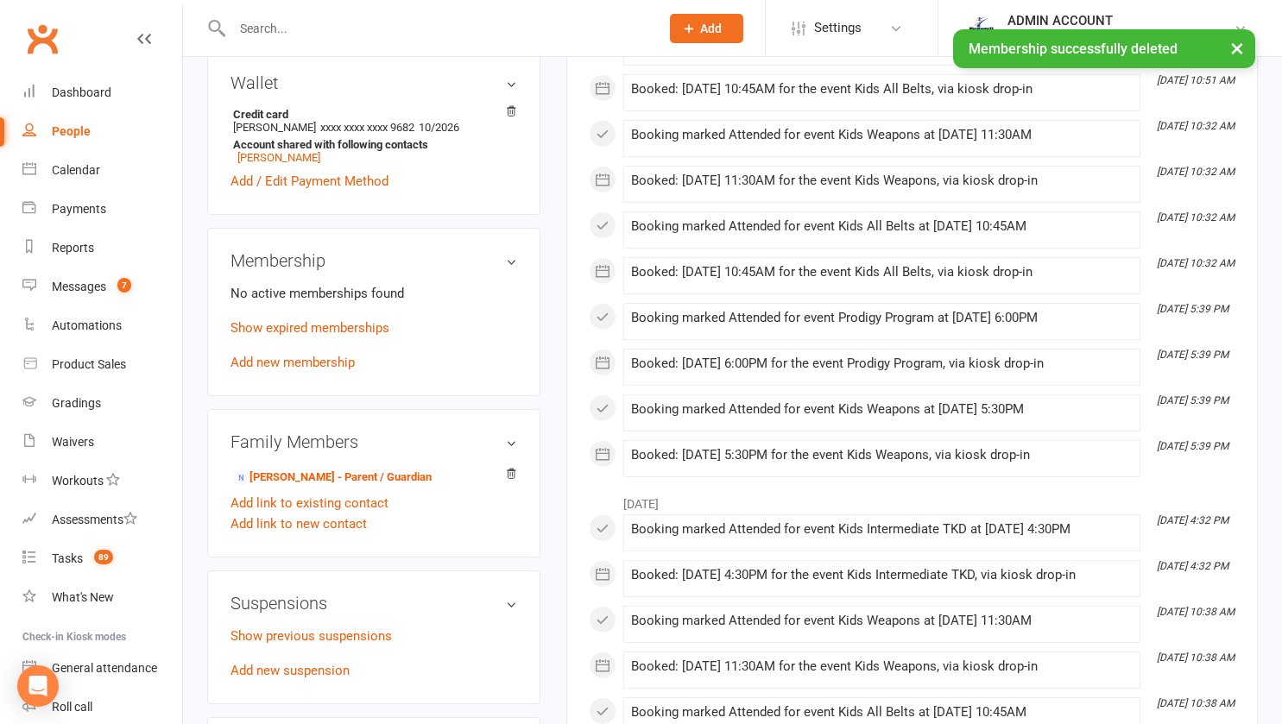
scroll to position [545, 0]
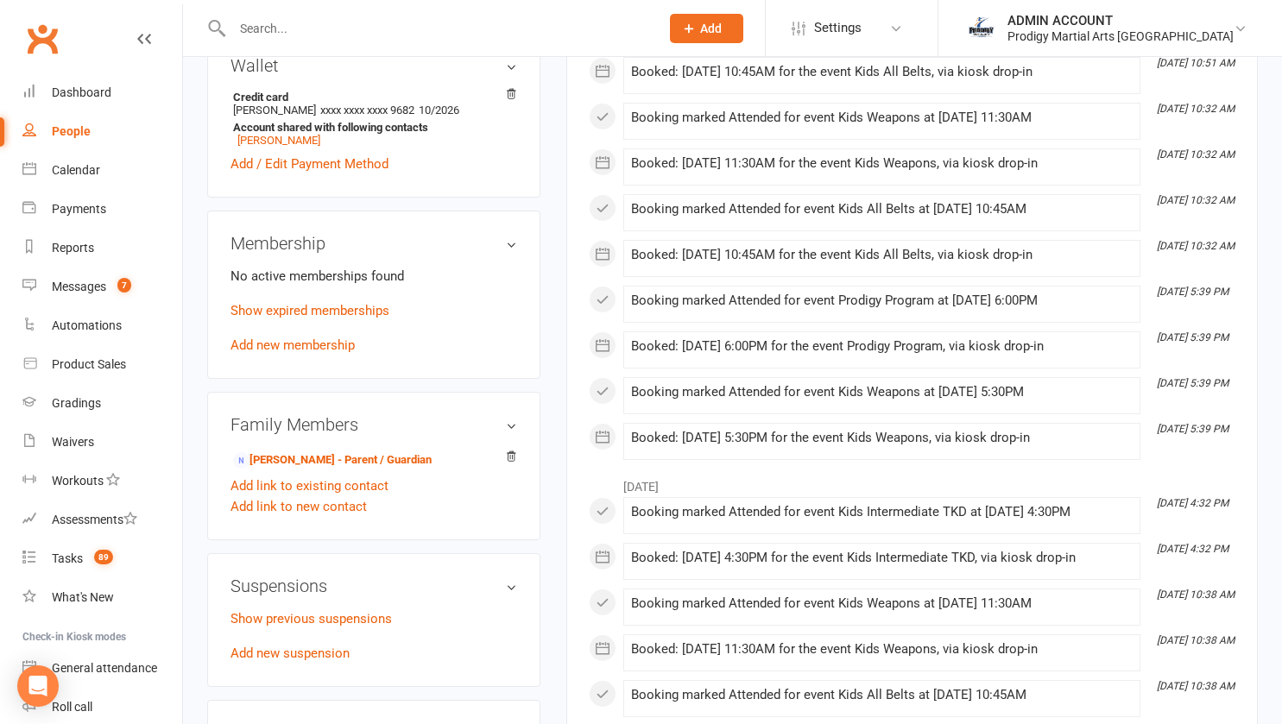
click at [297, 353] on link "Add new membership" at bounding box center [292, 345] width 124 height 16
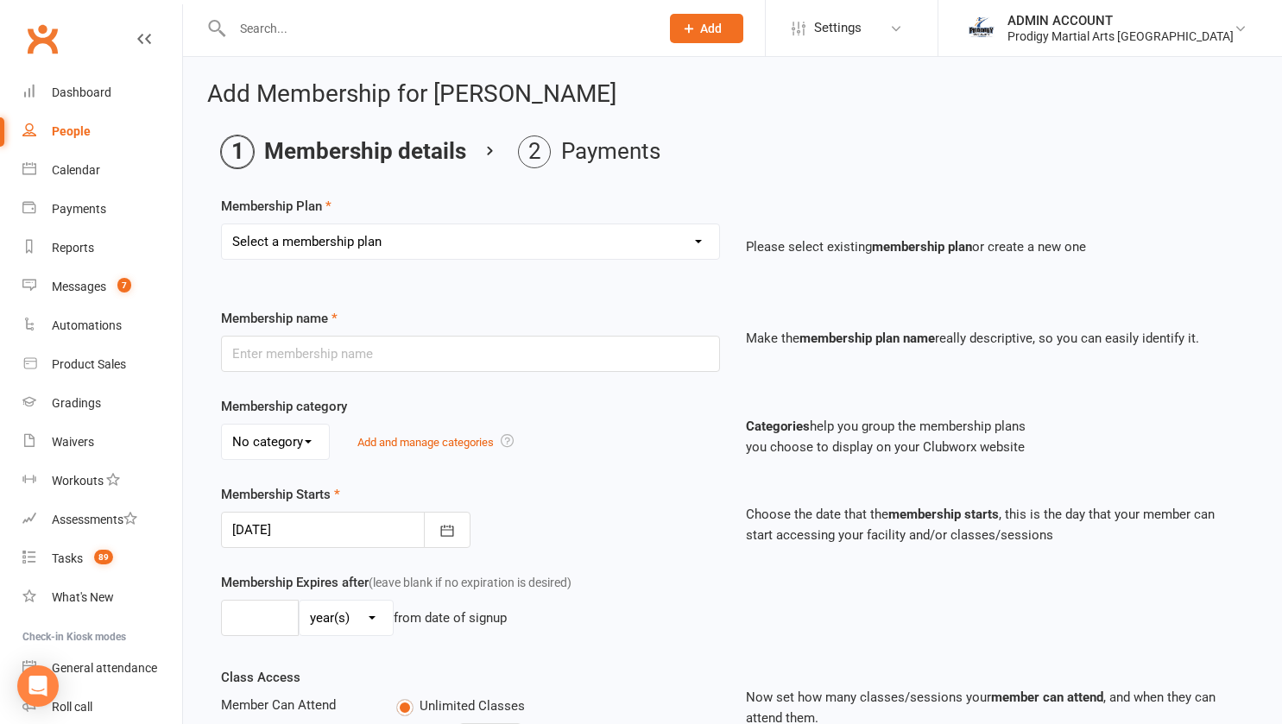
click at [325, 240] on select "Select a membership plan Create new Membership Plan NEW KIDS BASIC PACKAGE NEW …" at bounding box center [470, 241] width 497 height 35
select select "2"
click at [222, 224] on select "Select a membership plan Create new Membership Plan NEW KIDS BASIC PACKAGE NEW …" at bounding box center [470, 241] width 497 height 35
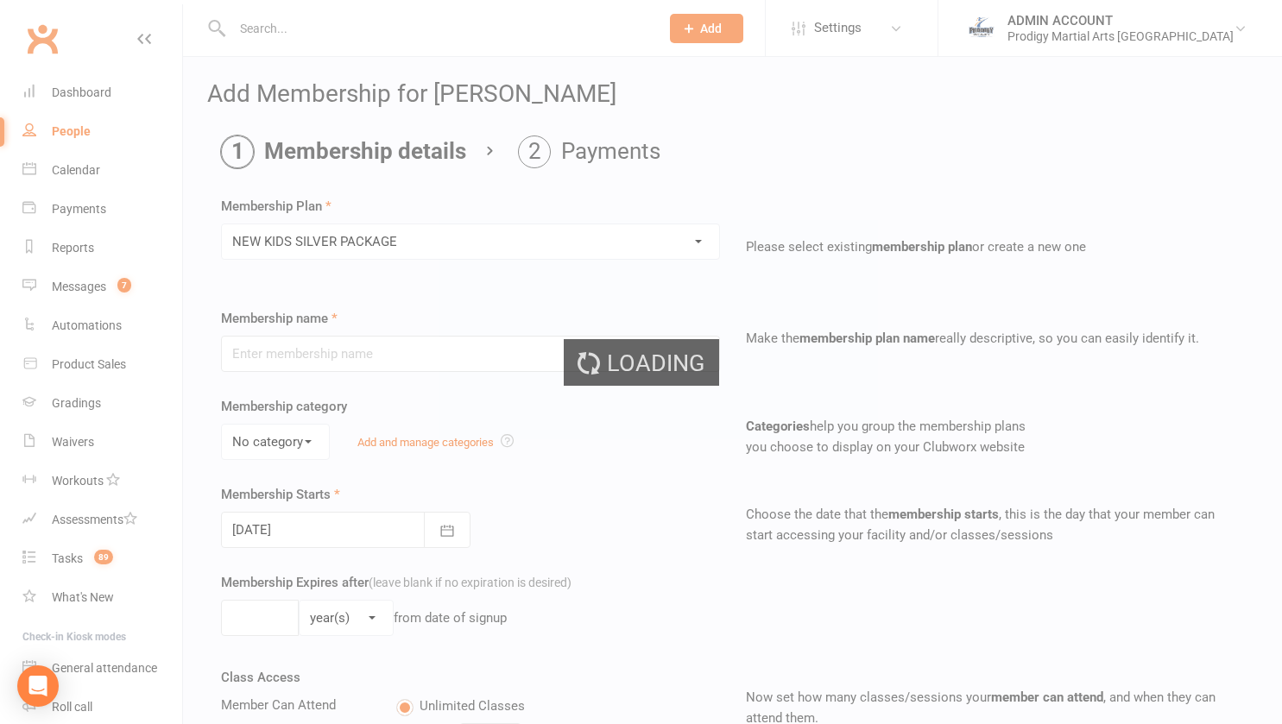
type input "NEW KIDS SILVER PACKAGE"
select select "1"
type input "0"
type input "4"
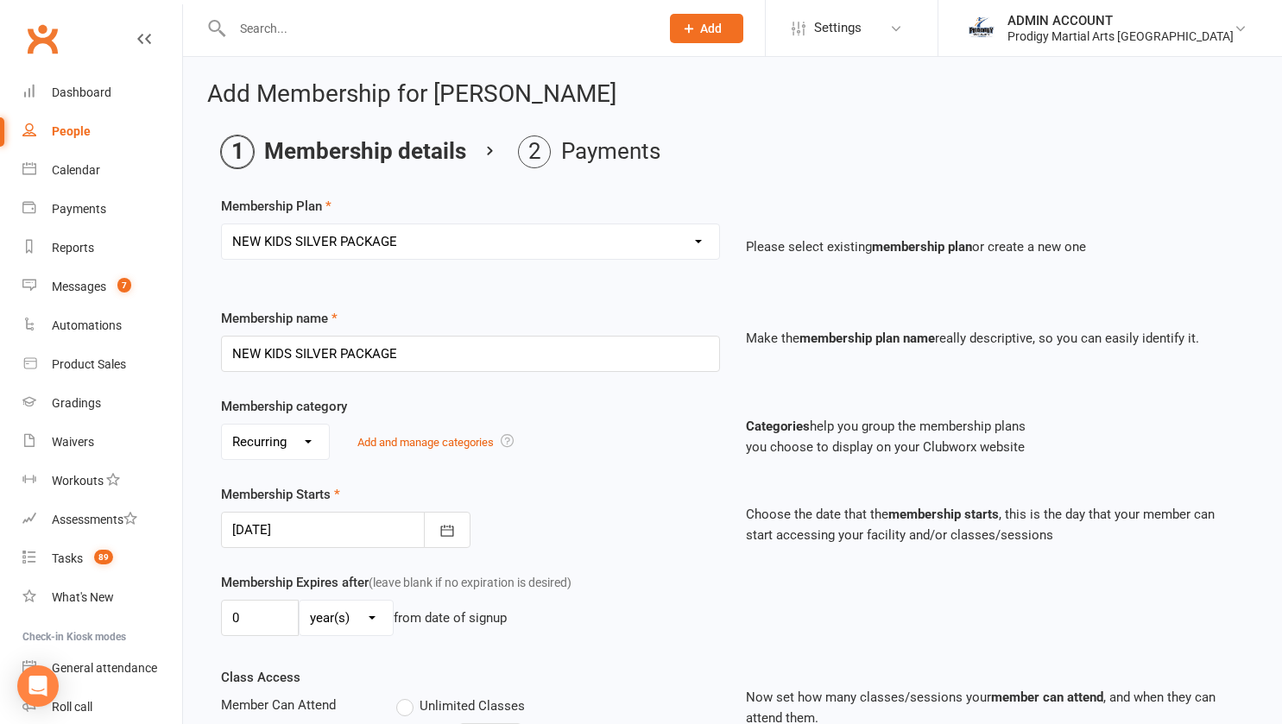
click at [290, 448] on select "No category General Recurring Up-Front" at bounding box center [275, 442] width 107 height 35
select select "2"
click at [222, 425] on select "No category General Recurring Up-Front" at bounding box center [275, 442] width 107 height 35
click at [450, 534] on icon "button" at bounding box center [446, 530] width 17 height 17
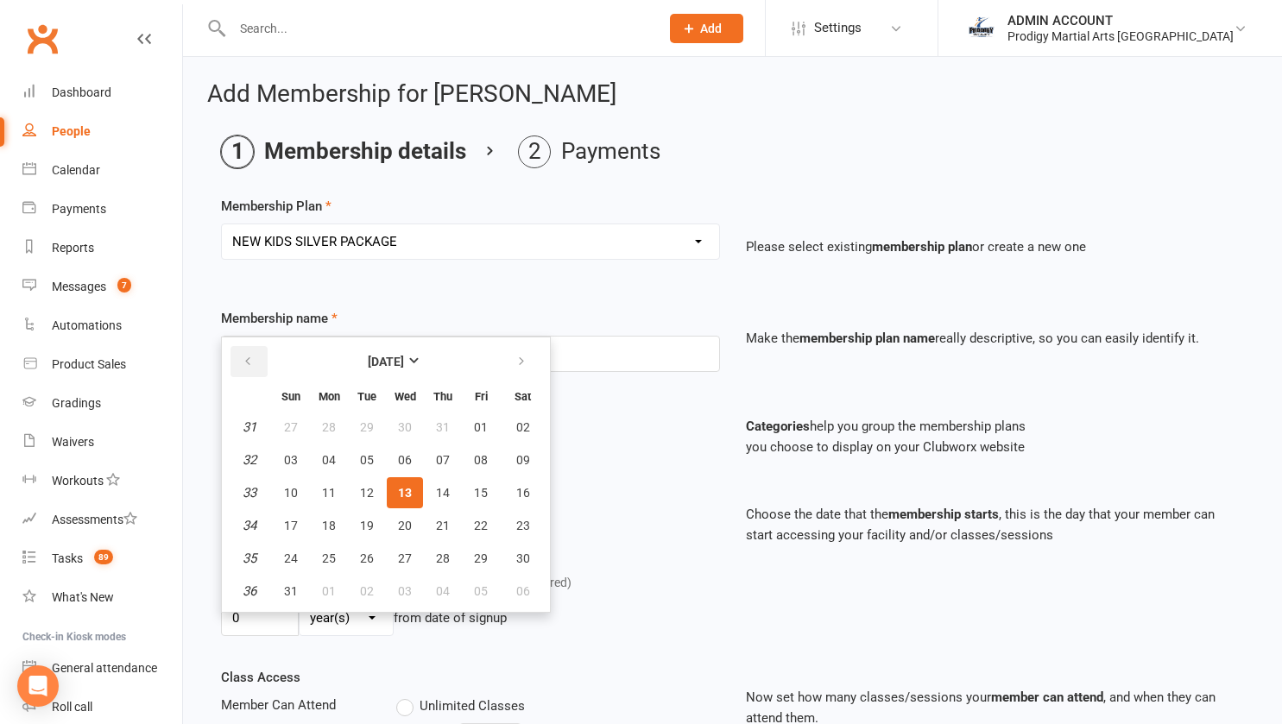
click at [252, 367] on icon "button" at bounding box center [248, 362] width 12 height 14
click at [439, 457] on span "10" at bounding box center [443, 460] width 14 height 14
type input "10 Jul 2025"
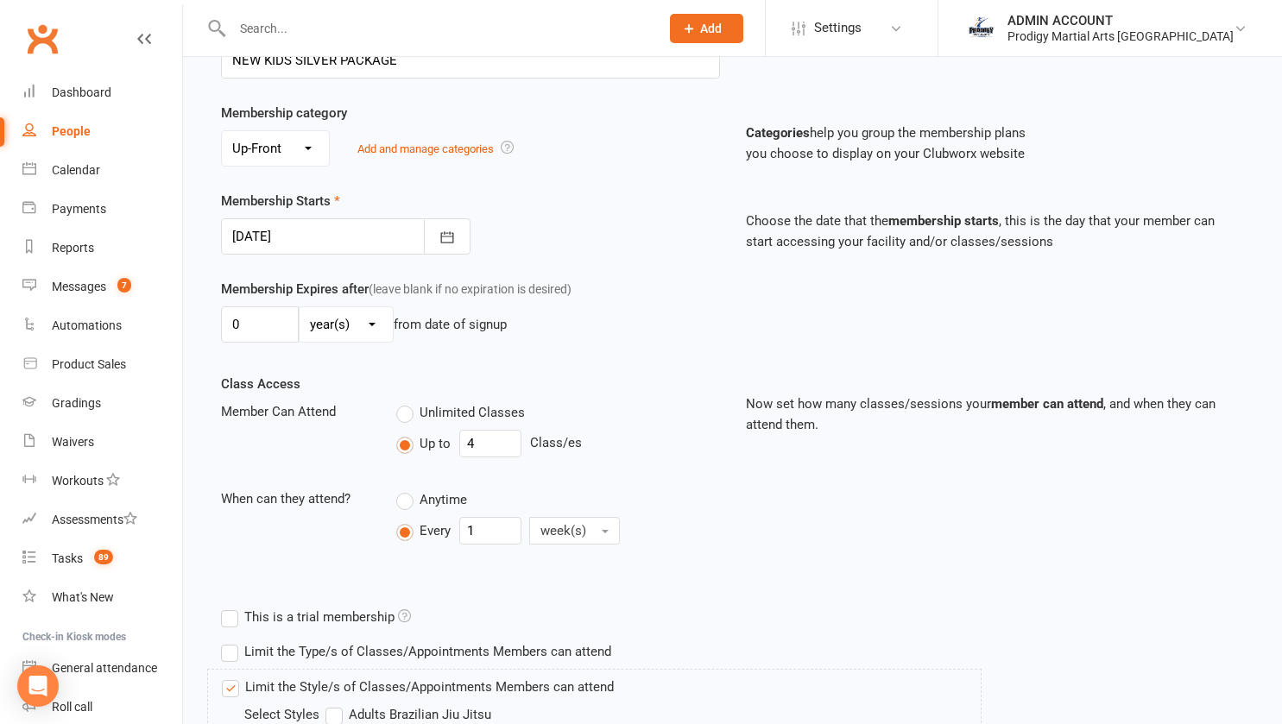
scroll to position [305, 0]
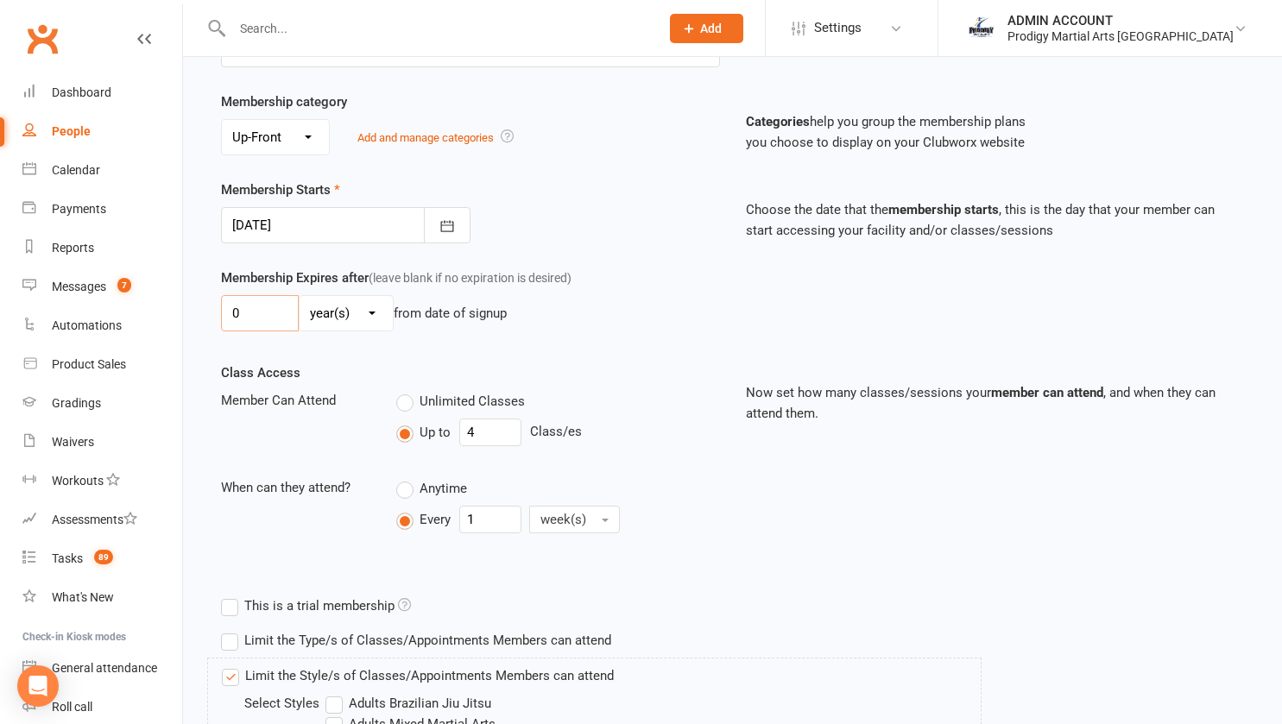
drag, startPoint x: 249, startPoint y: 308, endPoint x: 213, endPoint y: 309, distance: 36.3
click at [213, 309] on div "Membership Expires after (leave blank if no expiration is desired) 0 day(s) wee…" at bounding box center [470, 303] width 525 height 71
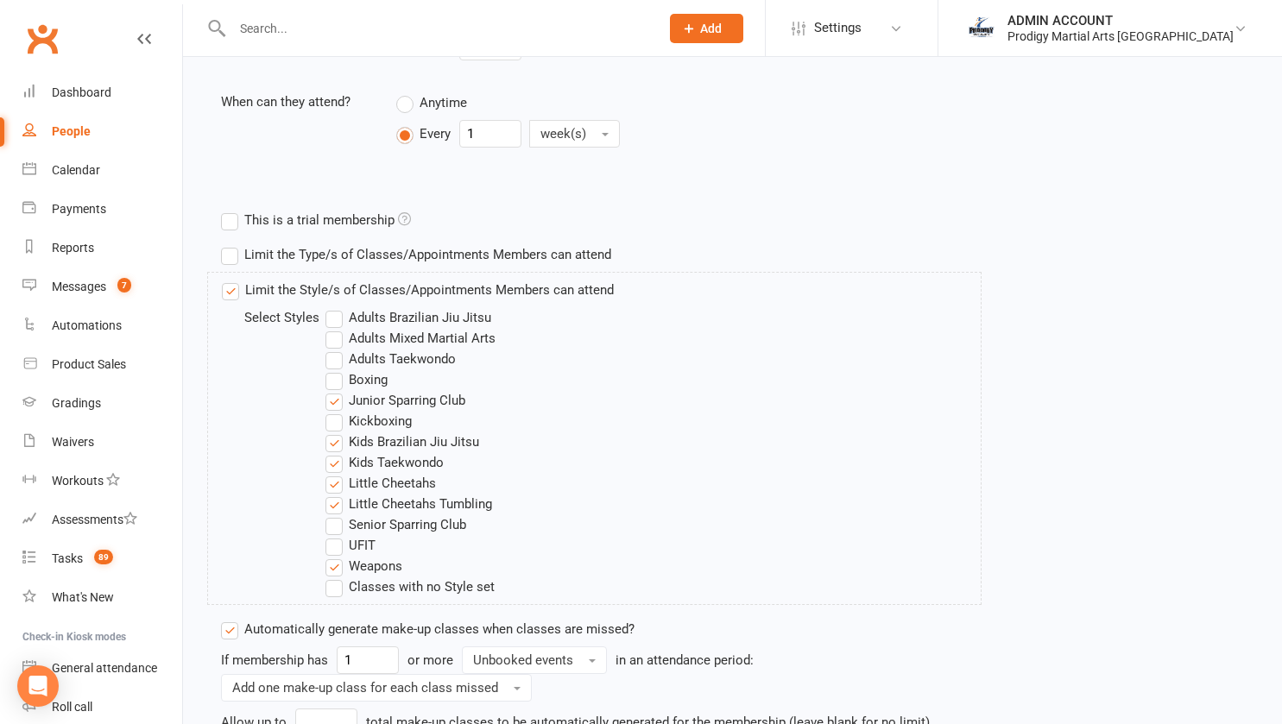
scroll to position [696, 0]
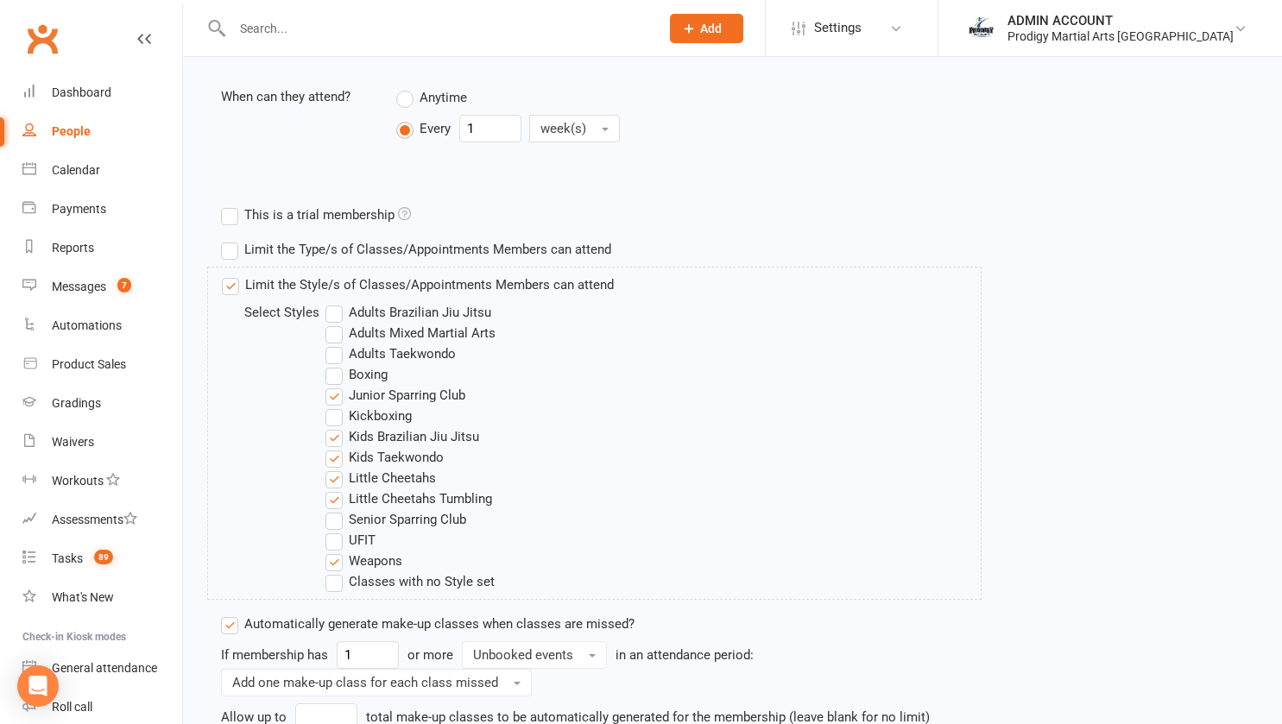
type input "1"
click at [336, 398] on label "Junior Sparring Club" at bounding box center [395, 395] width 140 height 21
click at [336, 385] on input "Junior Sparring Club" at bounding box center [330, 385] width 11 height 0
click at [334, 479] on label "Little Cheetahs" at bounding box center [380, 478] width 110 height 21
click at [334, 468] on input "Little Cheetahs" at bounding box center [330, 468] width 11 height 0
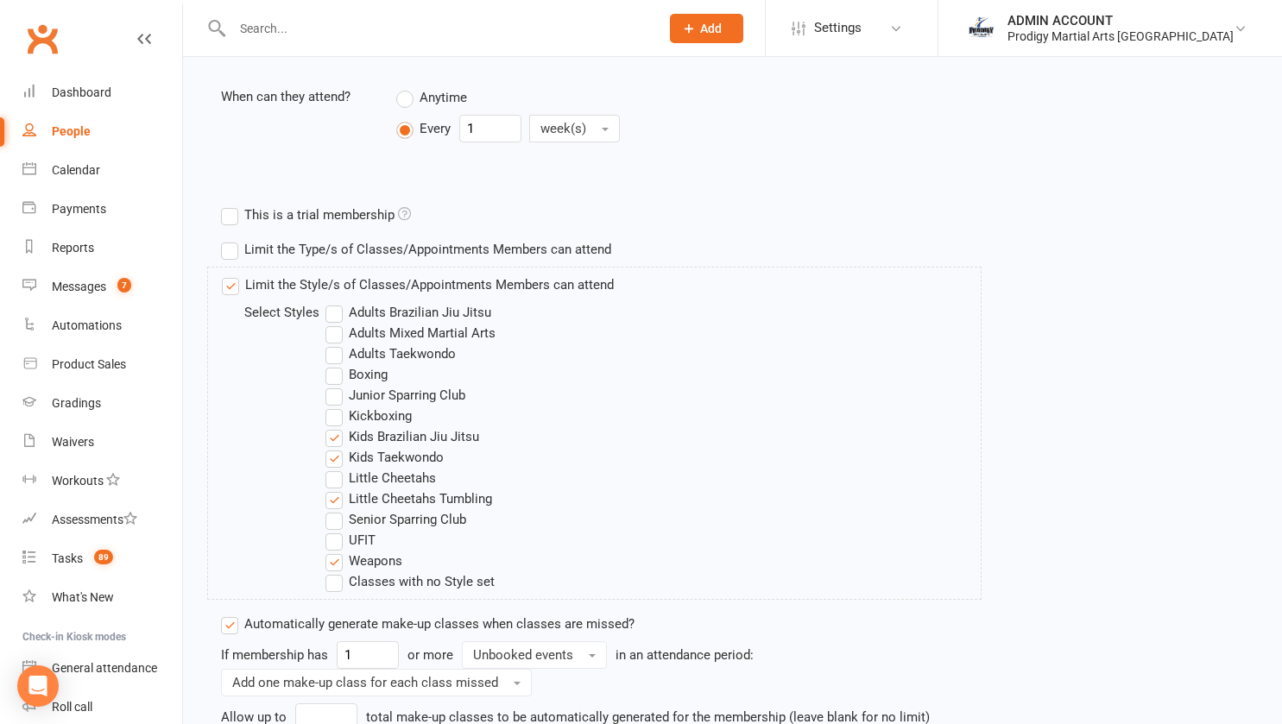
click at [334, 493] on label "Little Cheetahs Tumbling" at bounding box center [408, 499] width 167 height 21
click at [334, 489] on input "Little Cheetahs Tumbling" at bounding box center [330, 489] width 11 height 0
click at [335, 444] on label "Kids Brazilian Jiu Jitsu" at bounding box center [402, 436] width 154 height 21
click at [335, 426] on input "Kids Brazilian Jiu Jitsu" at bounding box center [330, 426] width 11 height 0
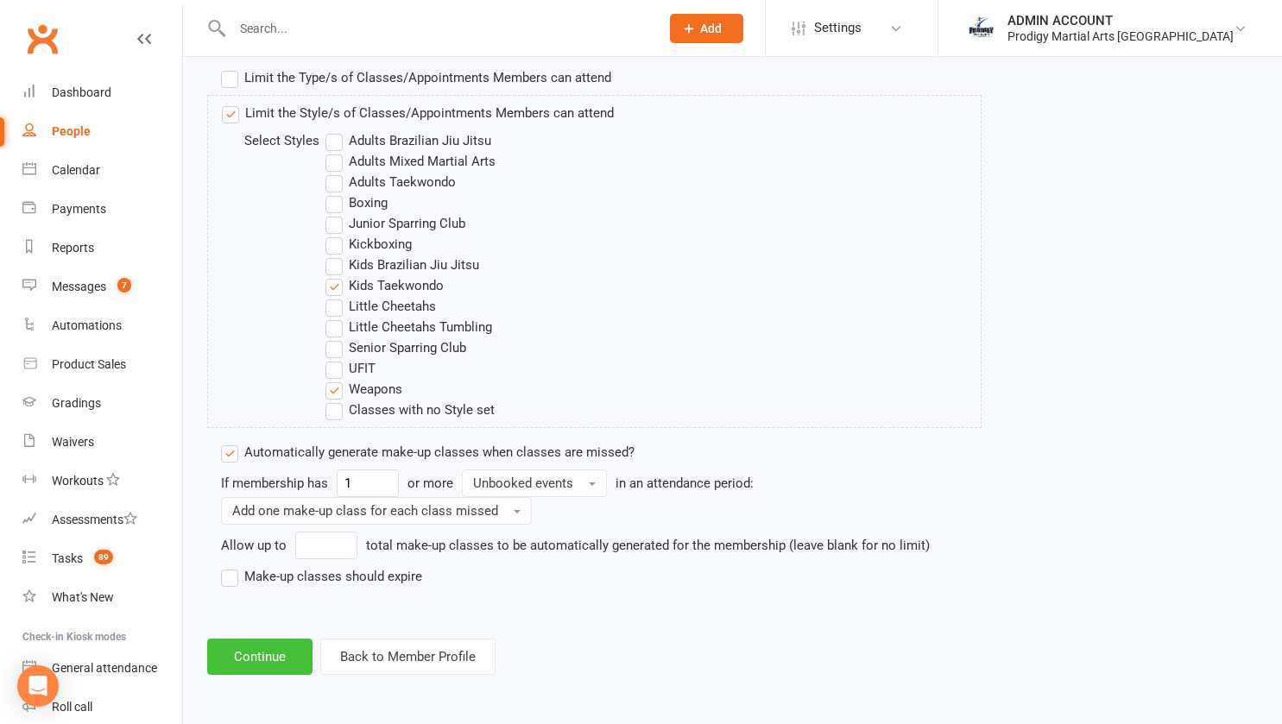
click at [255, 653] on button "Continue" at bounding box center [259, 657] width 105 height 36
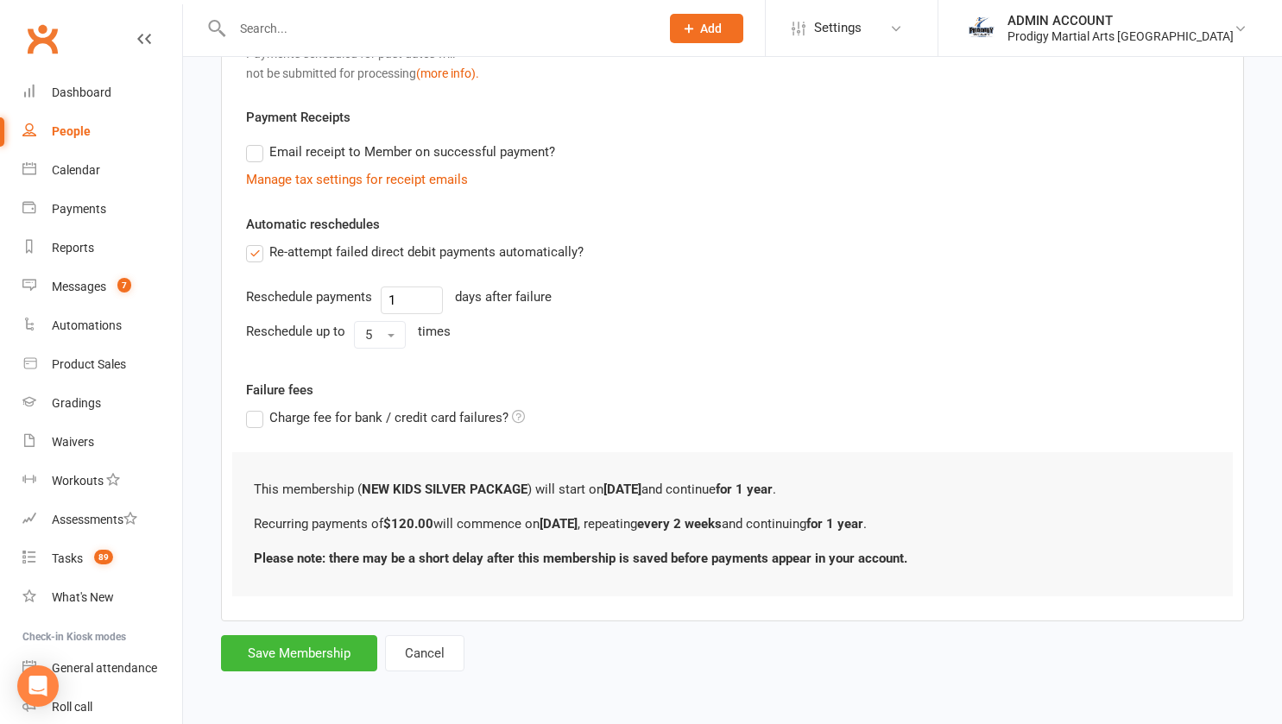
scroll to position [0, 0]
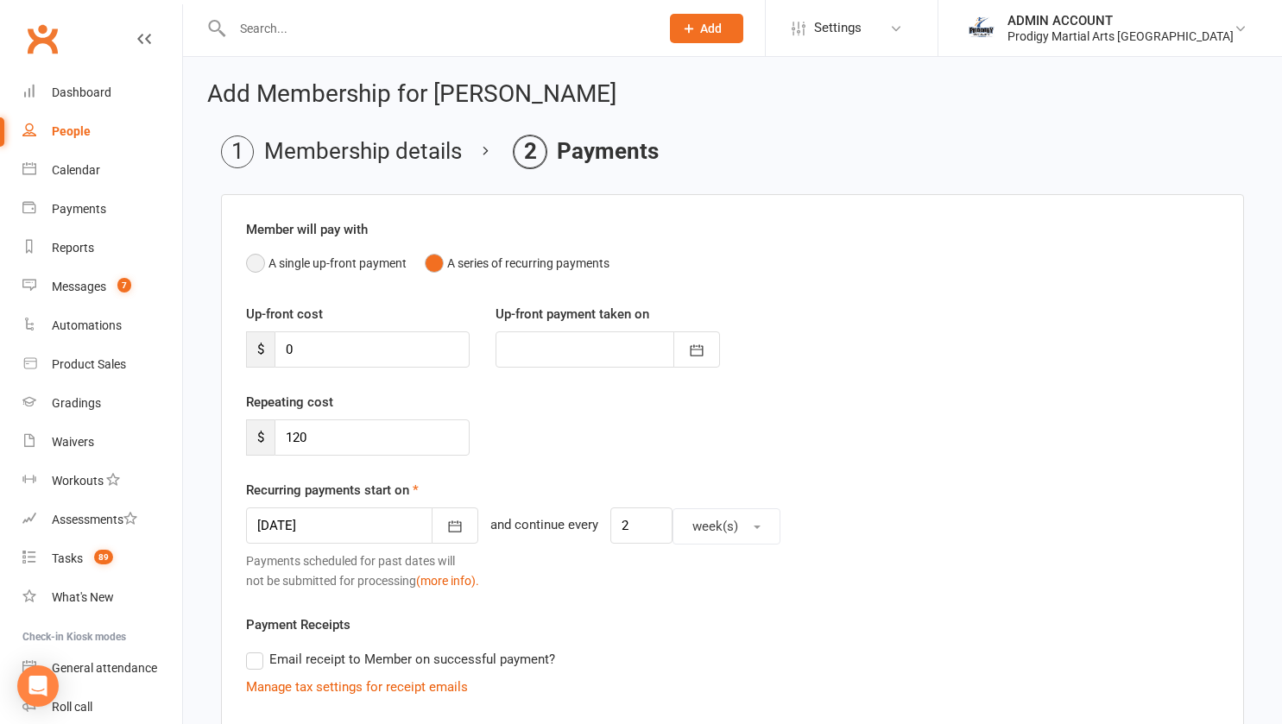
click at [255, 261] on button "A single up-front payment" at bounding box center [326, 263] width 161 height 33
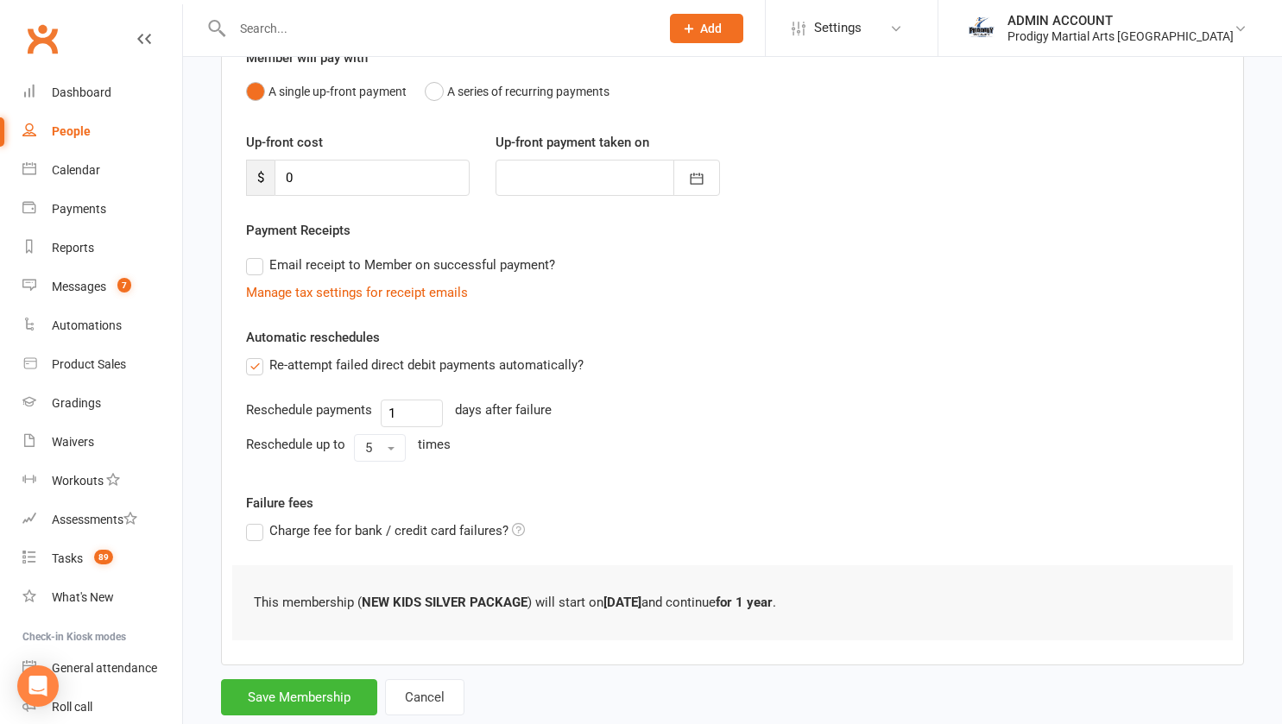
scroll to position [216, 0]
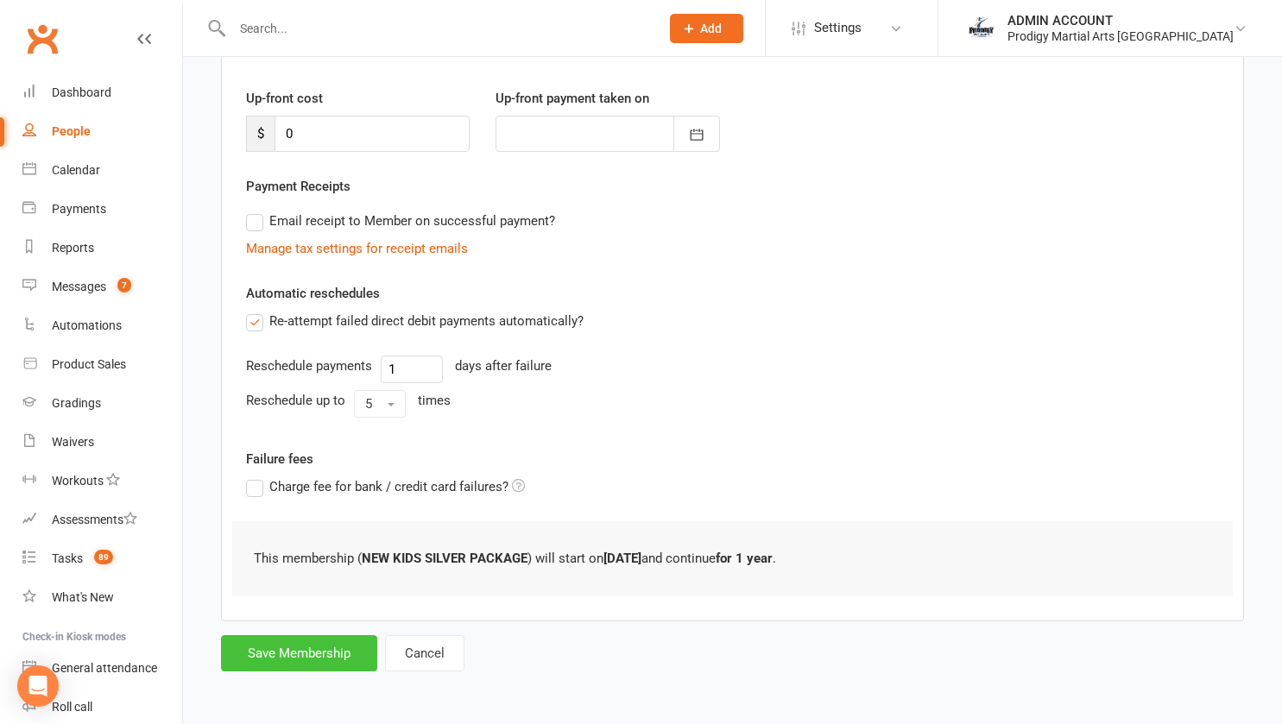
click at [269, 656] on button "Save Membership" at bounding box center [299, 653] width 156 height 36
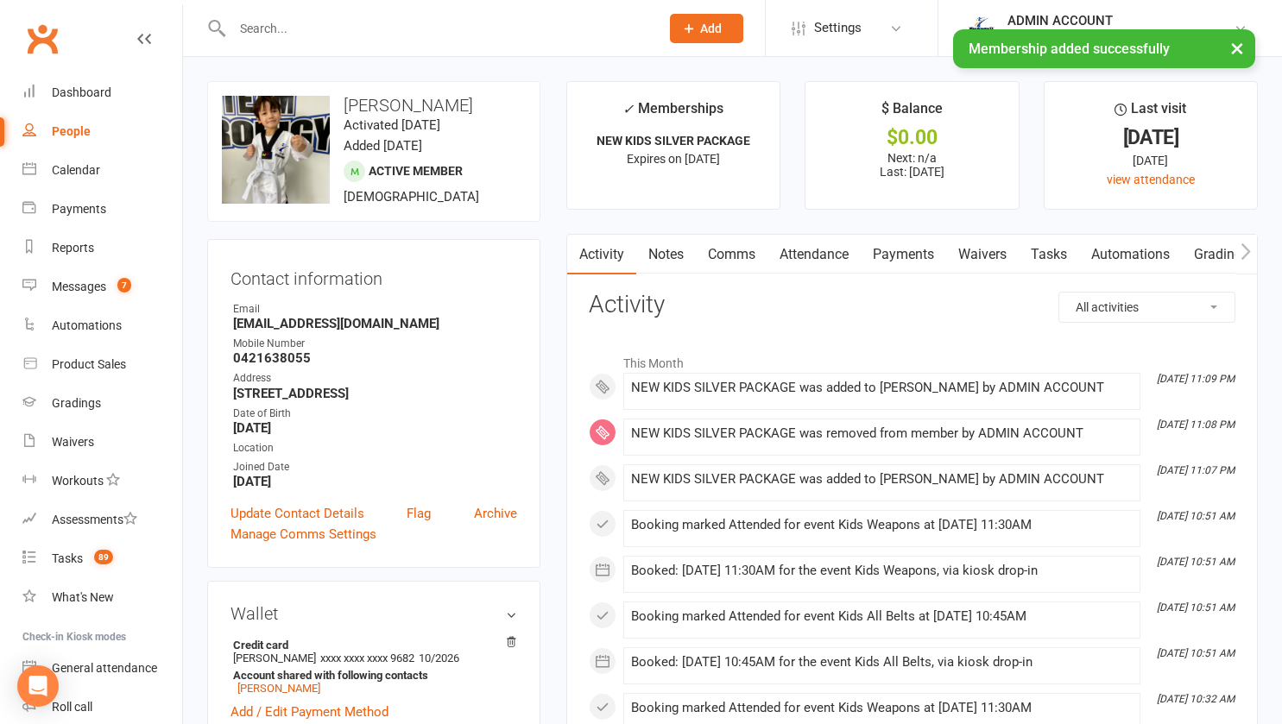
click at [892, 252] on link "Payments" at bounding box center [902, 255] width 85 height 40
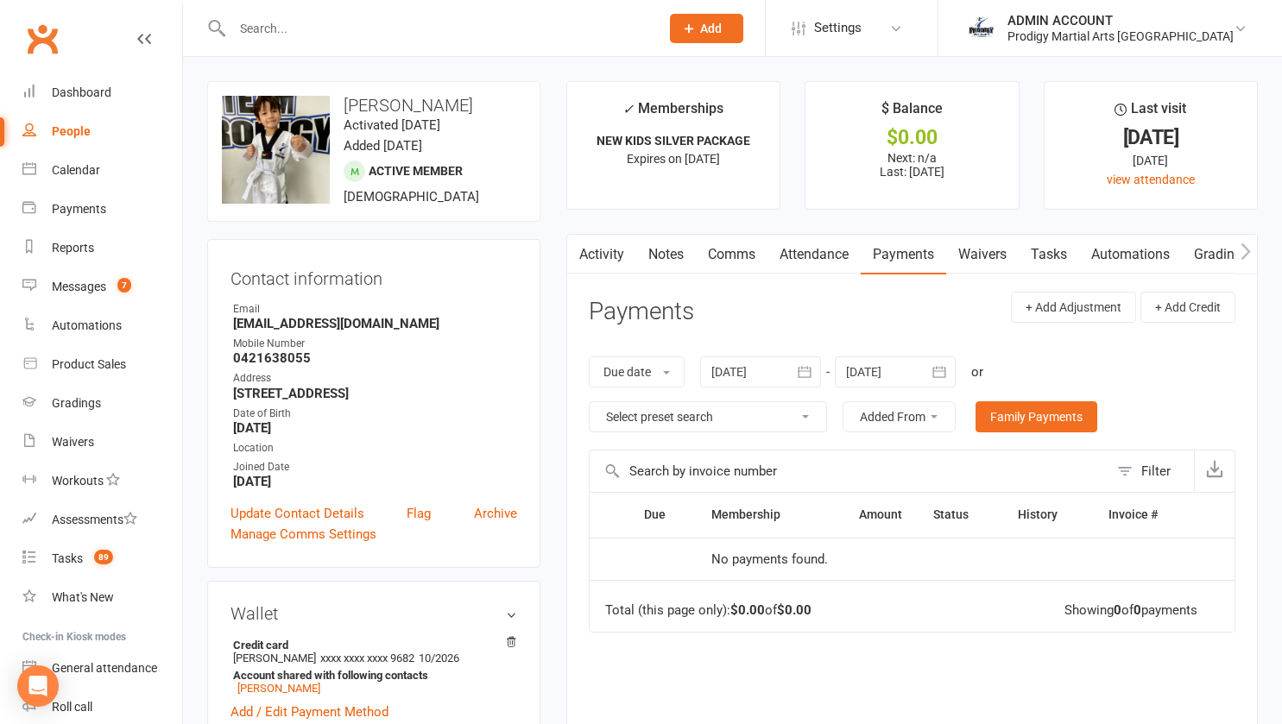
click at [821, 365] on button "button" at bounding box center [805, 371] width 31 height 31
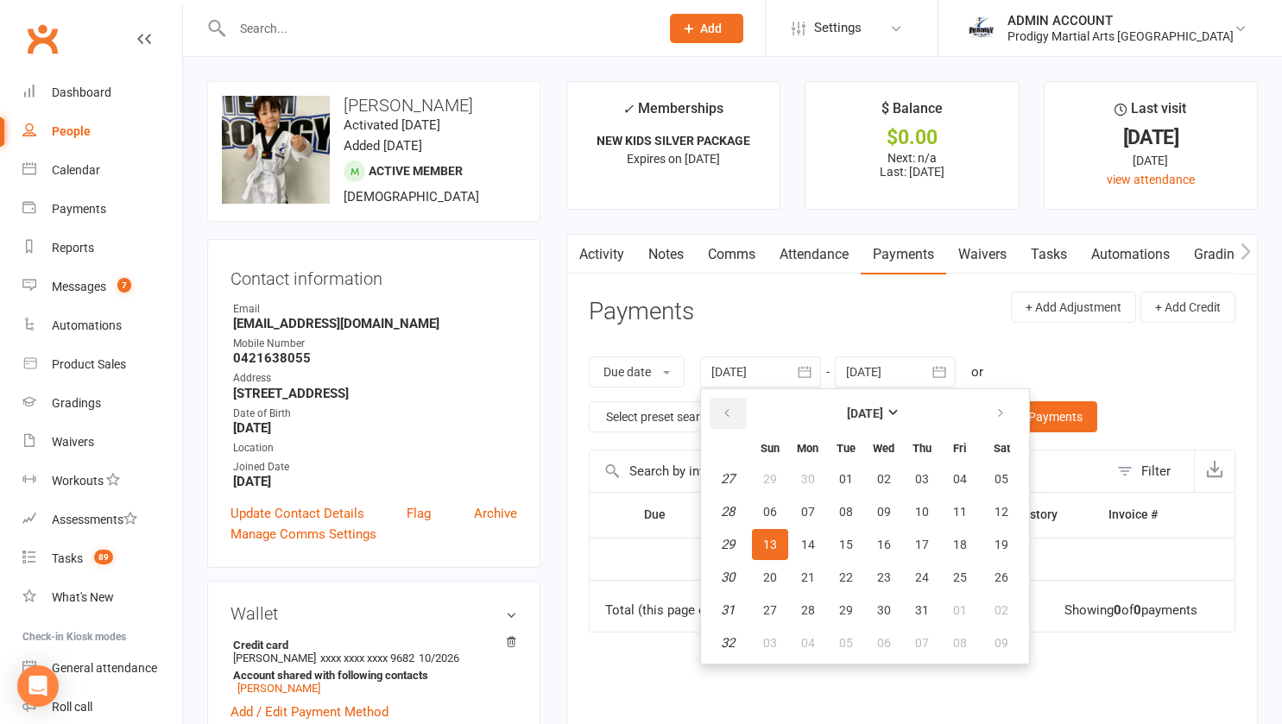
click at [730, 406] on button "button" at bounding box center [727, 413] width 37 height 31
click at [780, 512] on button "04" at bounding box center [770, 511] width 36 height 31
type input "04 May 2025"
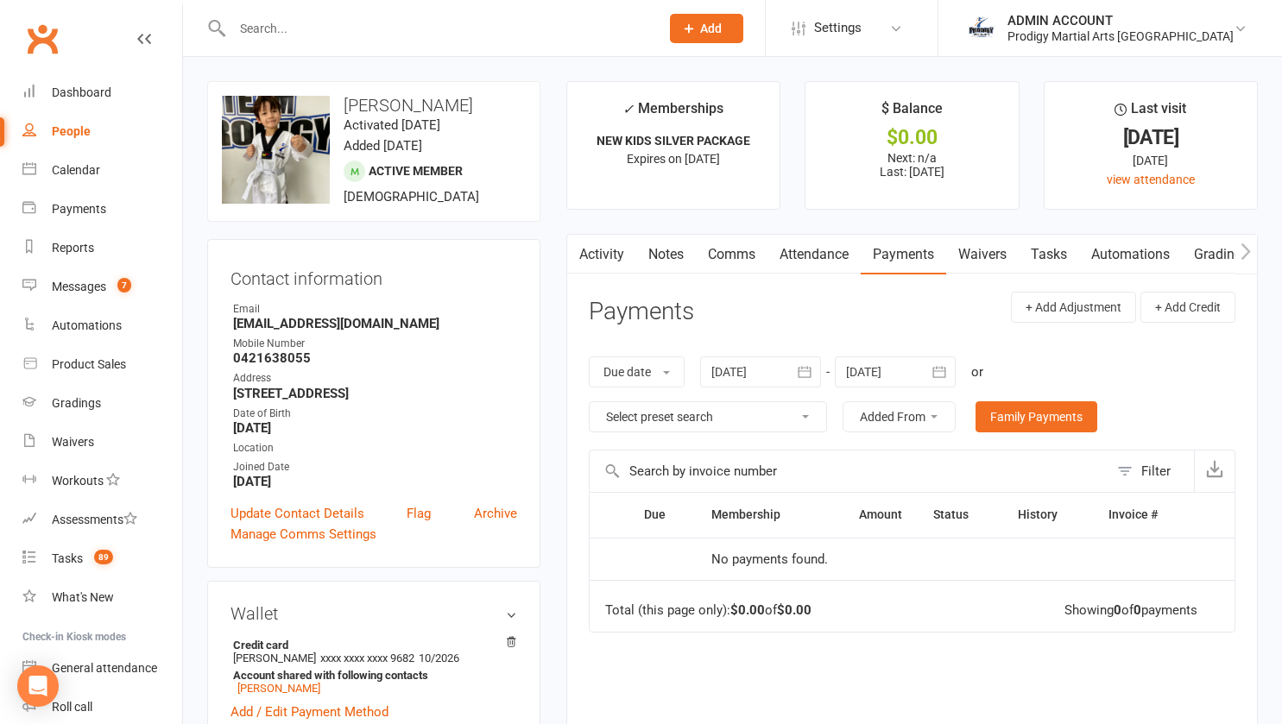
click at [555, 183] on main "✓ Memberships NEW KIDS SILVER PACKAGE Expires on 9th July, 2026 $ Balance $0.00…" at bounding box center [911, 490] width 717 height 818
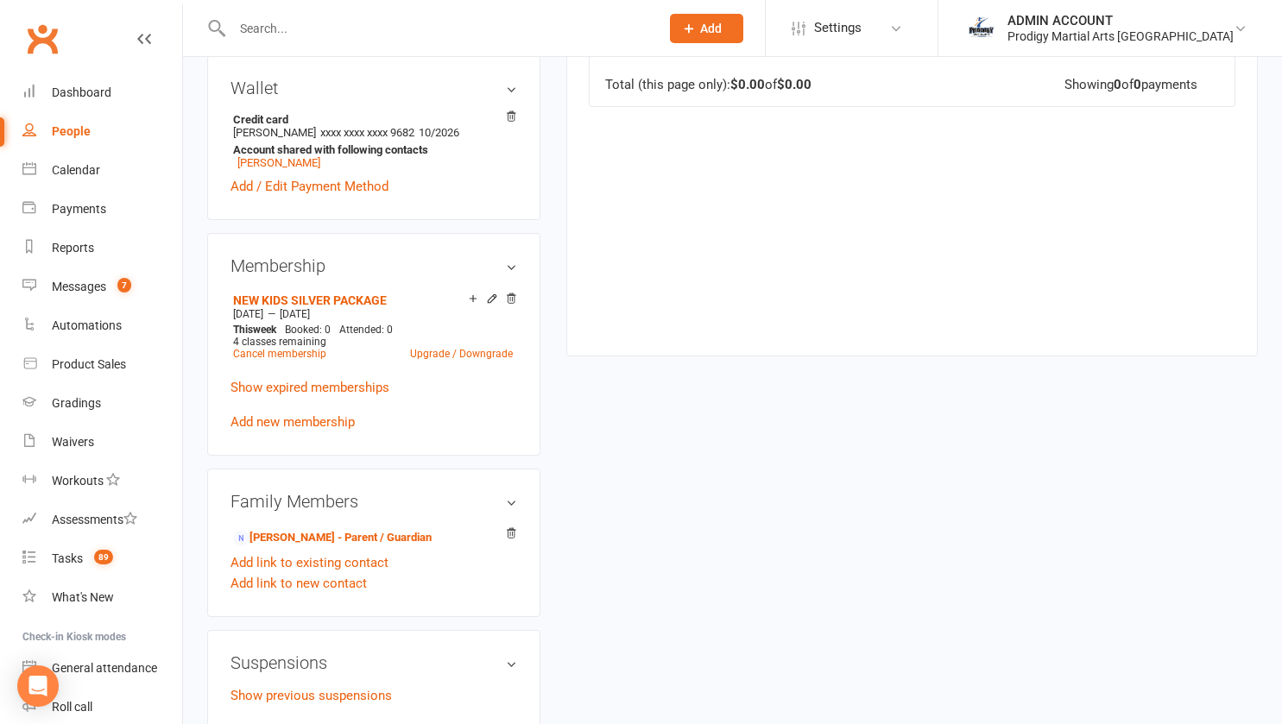
scroll to position [540, 0]
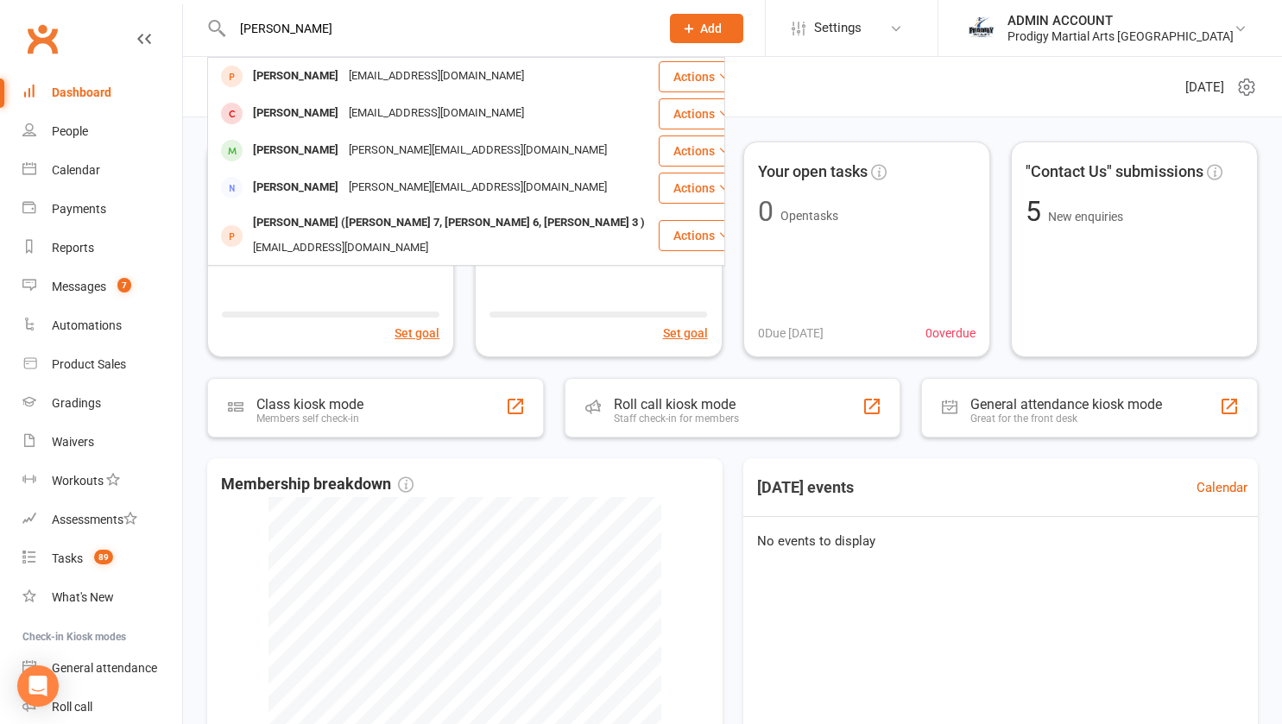
type input "[PERSON_NAME]"
click at [268, 107] on div "[PERSON_NAME]" at bounding box center [296, 113] width 96 height 25
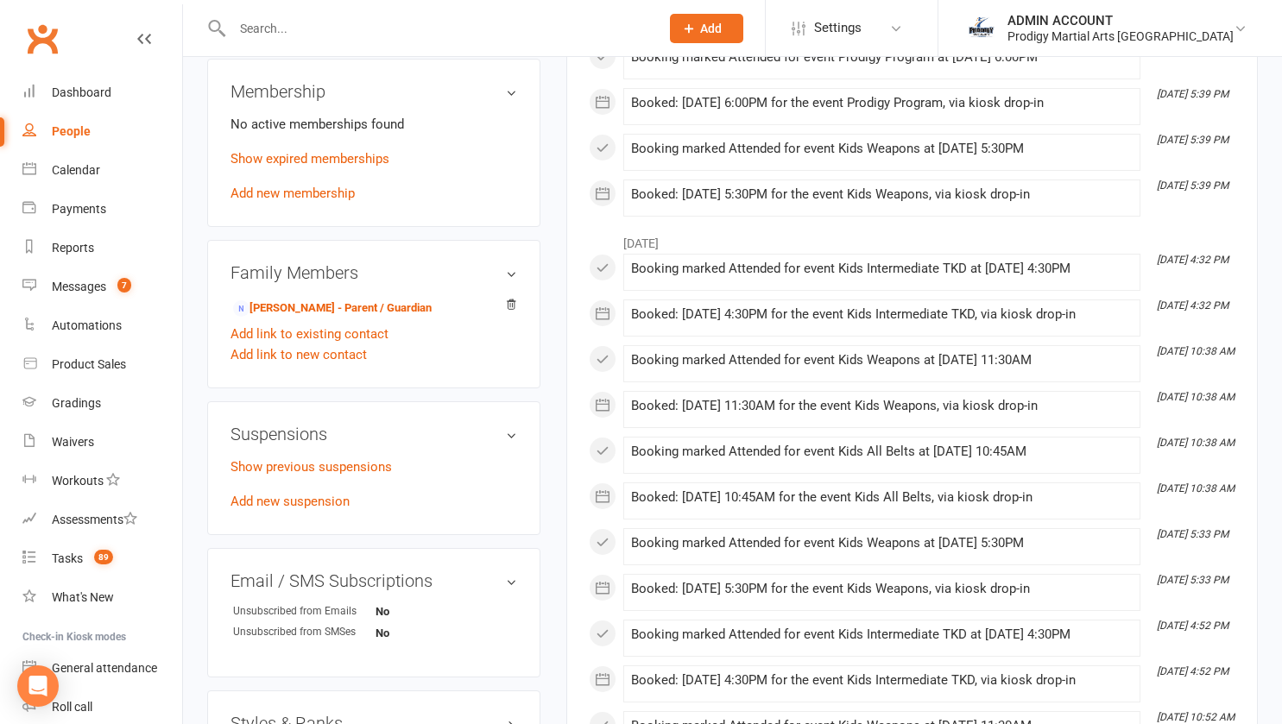
scroll to position [715, 0]
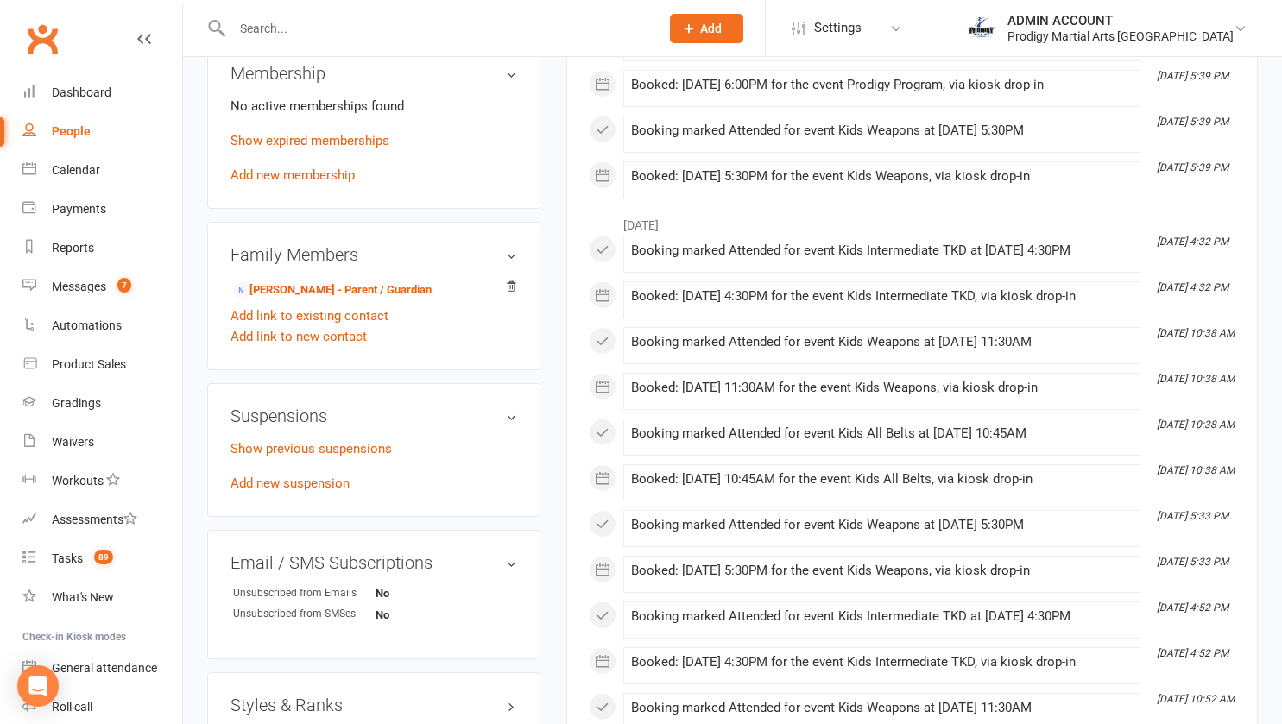
click at [260, 148] on link "Show expired memberships" at bounding box center [309, 141] width 159 height 16
